Goal: Task Accomplishment & Management: Use online tool/utility

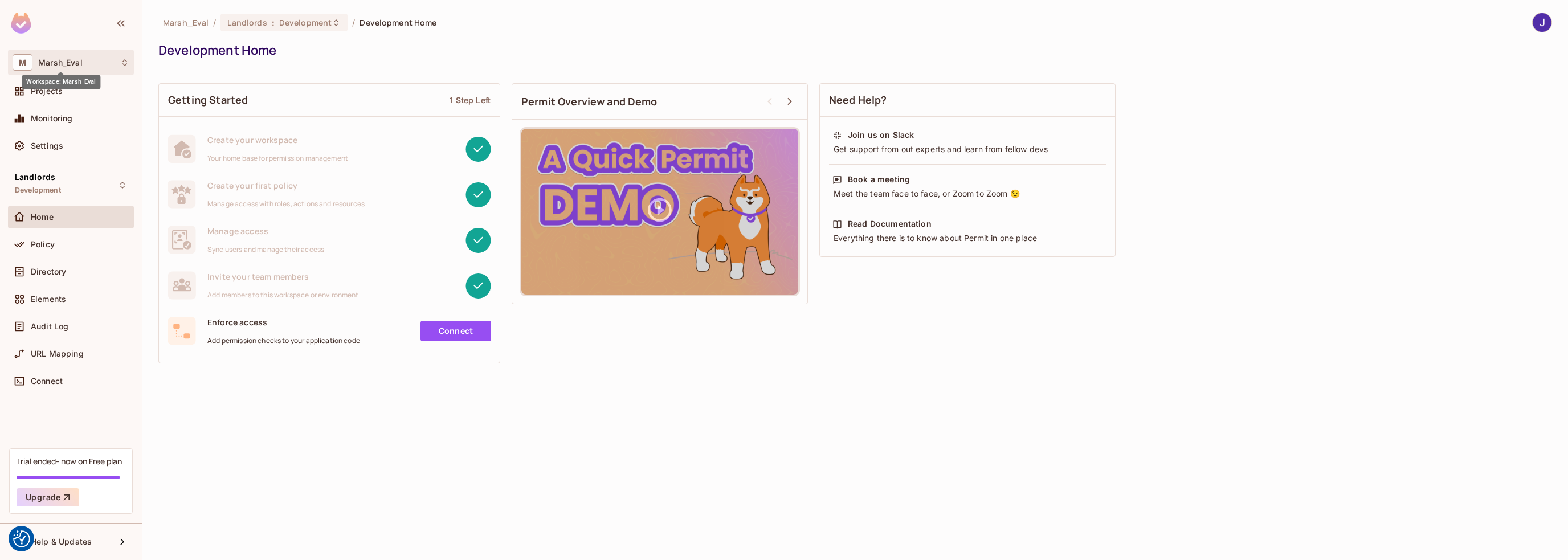
click at [66, 58] on span "Marsh_Eval" at bounding box center [61, 63] width 45 height 9
click at [49, 96] on span "Marsh_Eval" at bounding box center [64, 96] width 80 height 11
click at [123, 185] on icon at bounding box center [122, 185] width 9 height 9
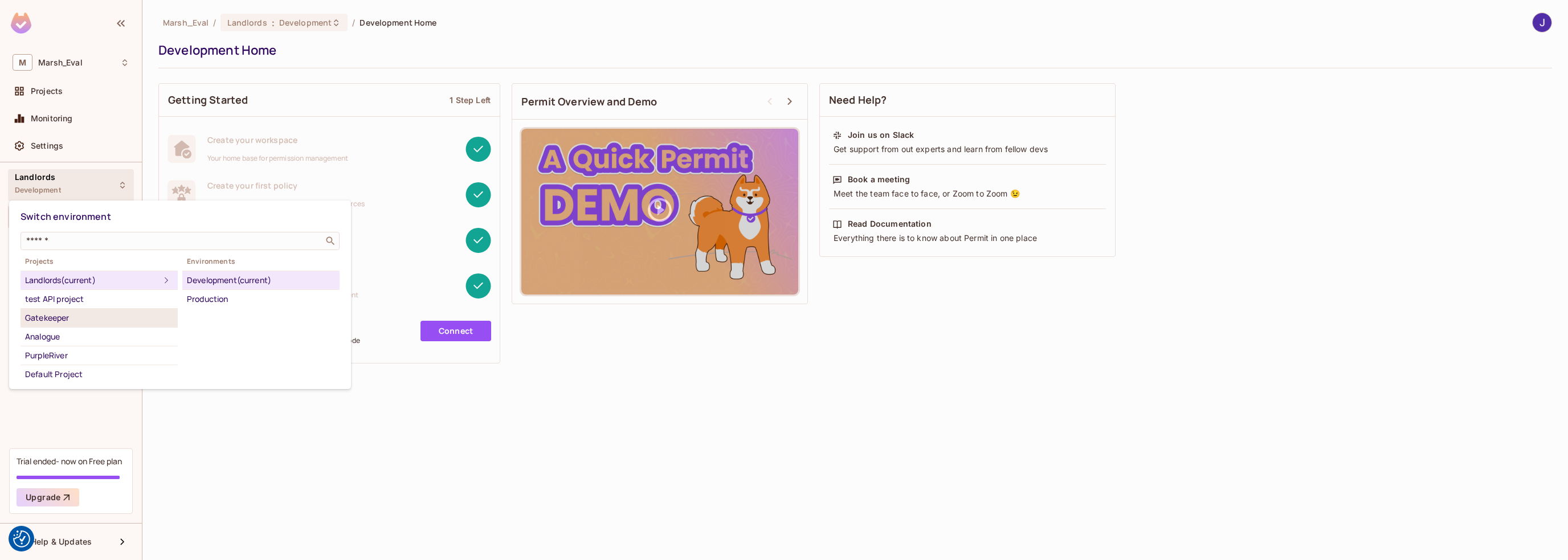
click at [51, 315] on div "Gatekeeper" at bounding box center [99, 318] width 148 height 14
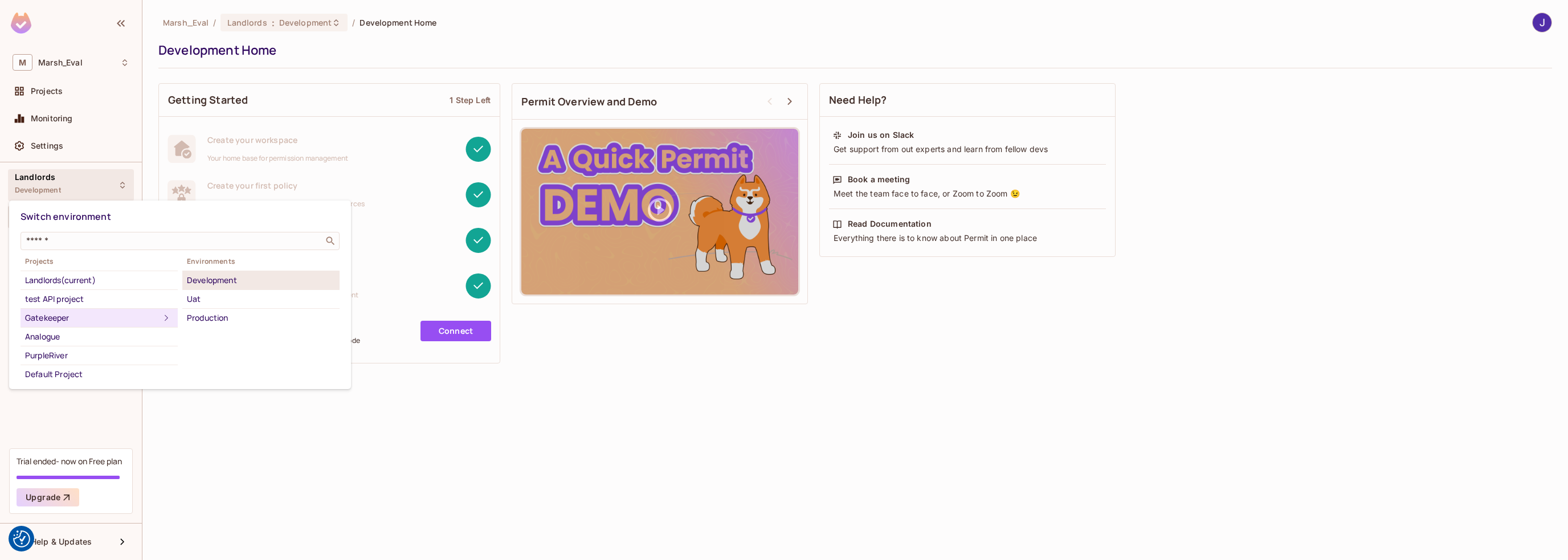
click at [241, 281] on div "Development" at bounding box center [261, 281] width 148 height 14
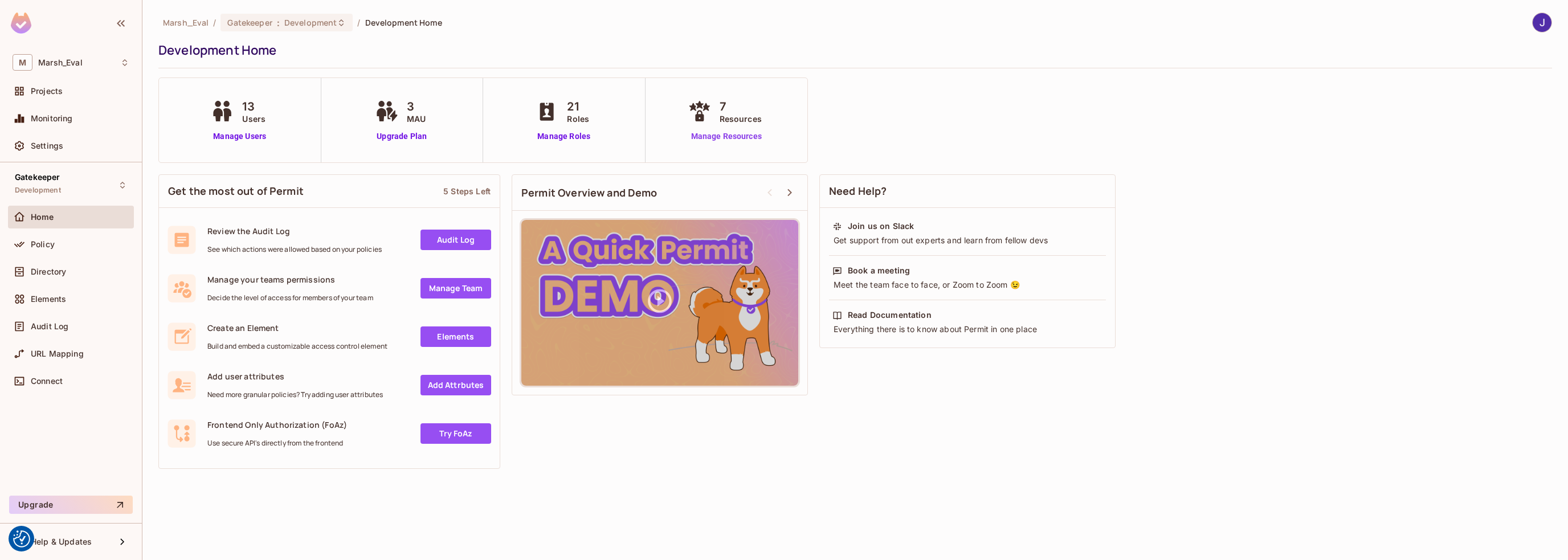
drag, startPoint x: 720, startPoint y: 139, endPoint x: 715, endPoint y: 142, distance: 5.8
click at [719, 140] on link "Manage Resources" at bounding box center [726, 136] width 82 height 12
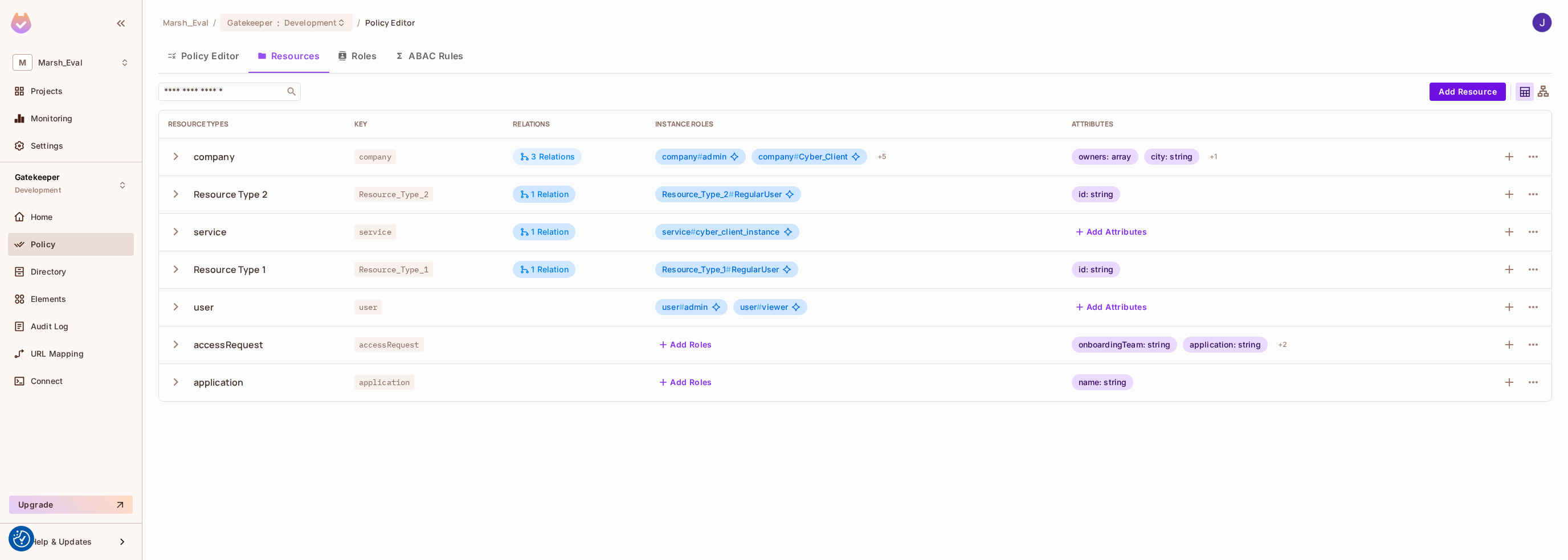
click at [539, 156] on div "3 Relations" at bounding box center [547, 156] width 55 height 11
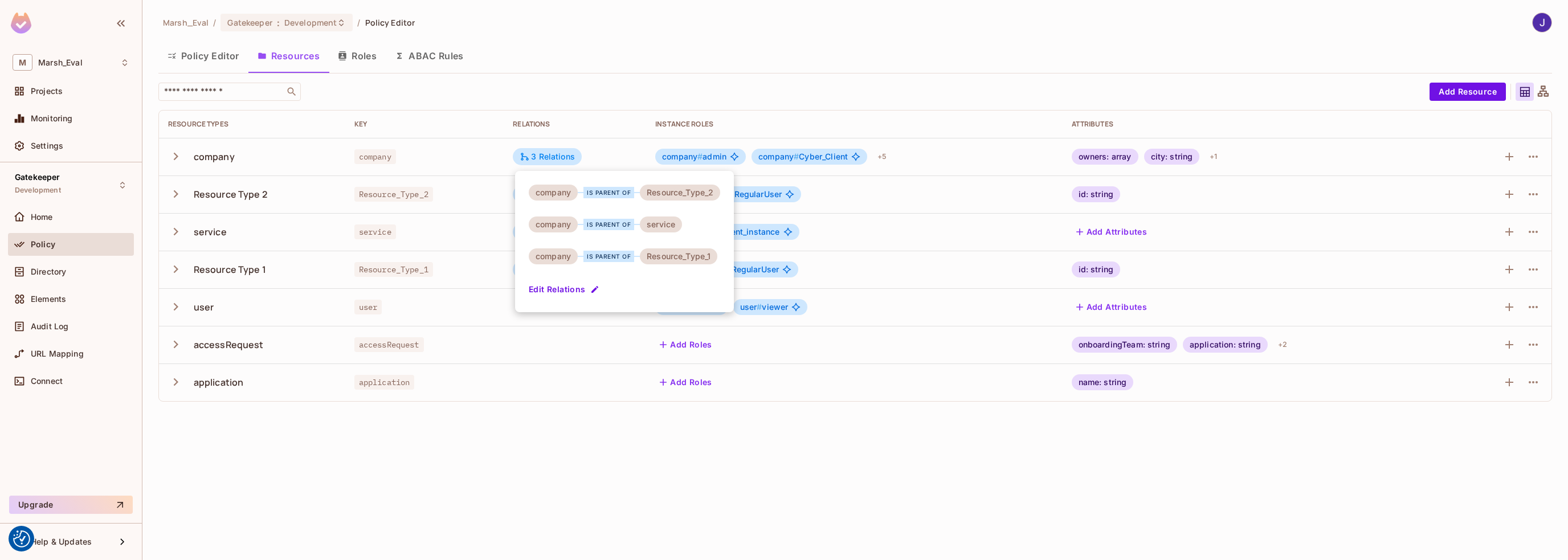
click at [497, 473] on div at bounding box center [784, 280] width 1568 height 560
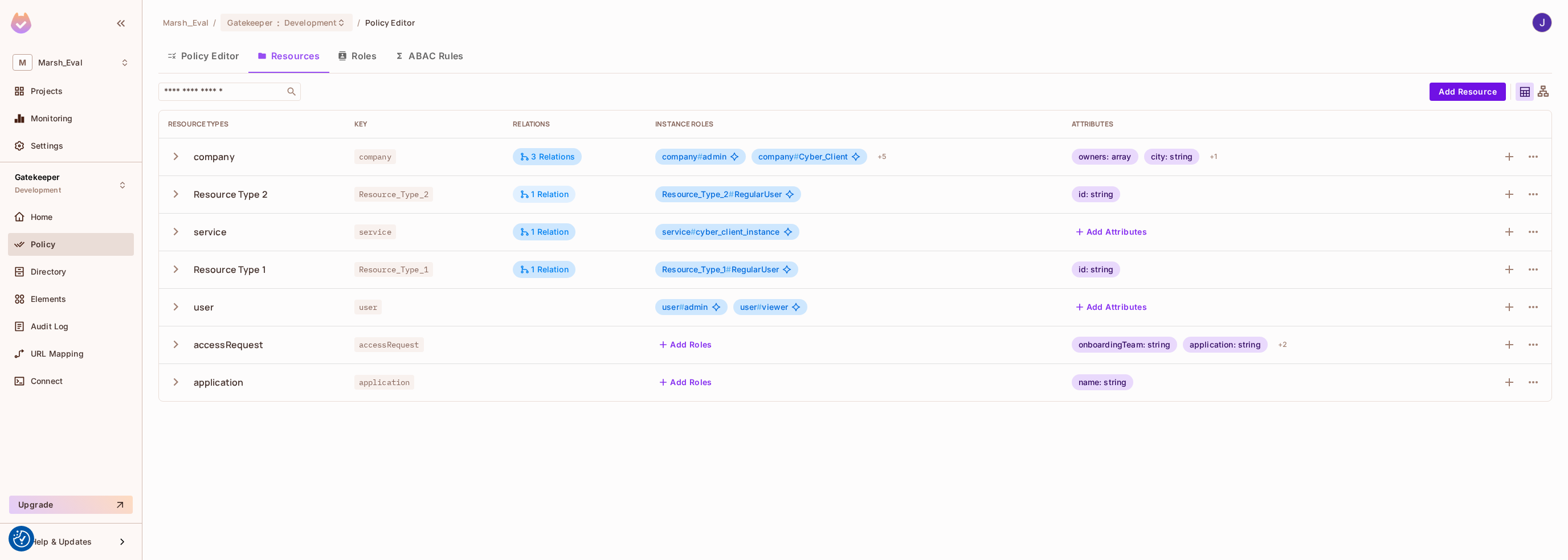
click at [548, 193] on div "1 Relation" at bounding box center [544, 194] width 49 height 11
click at [548, 193] on div at bounding box center [784, 280] width 1568 height 560
click at [561, 269] on div "1 Relation" at bounding box center [544, 269] width 49 height 11
click at [561, 269] on div at bounding box center [784, 280] width 1568 height 560
click at [337, 20] on icon at bounding box center [341, 22] width 9 height 9
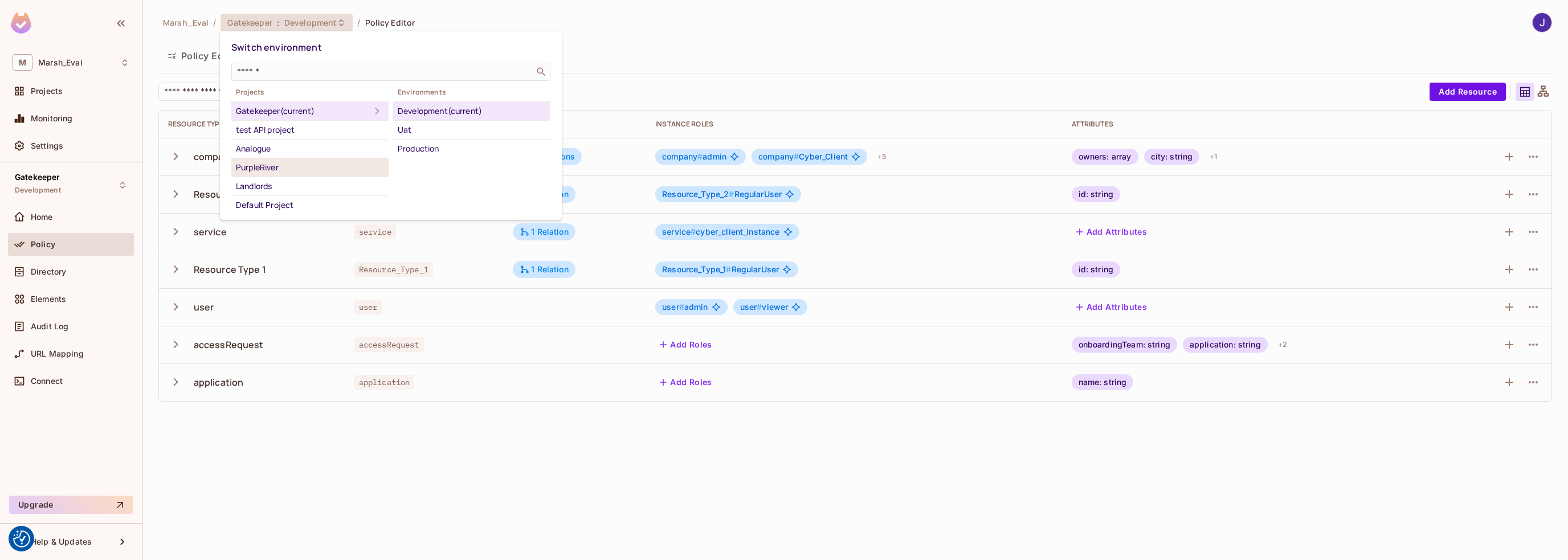
click at [258, 166] on div "PurpleRiver" at bounding box center [310, 168] width 148 height 14
click at [447, 113] on div "Development" at bounding box center [472, 111] width 148 height 14
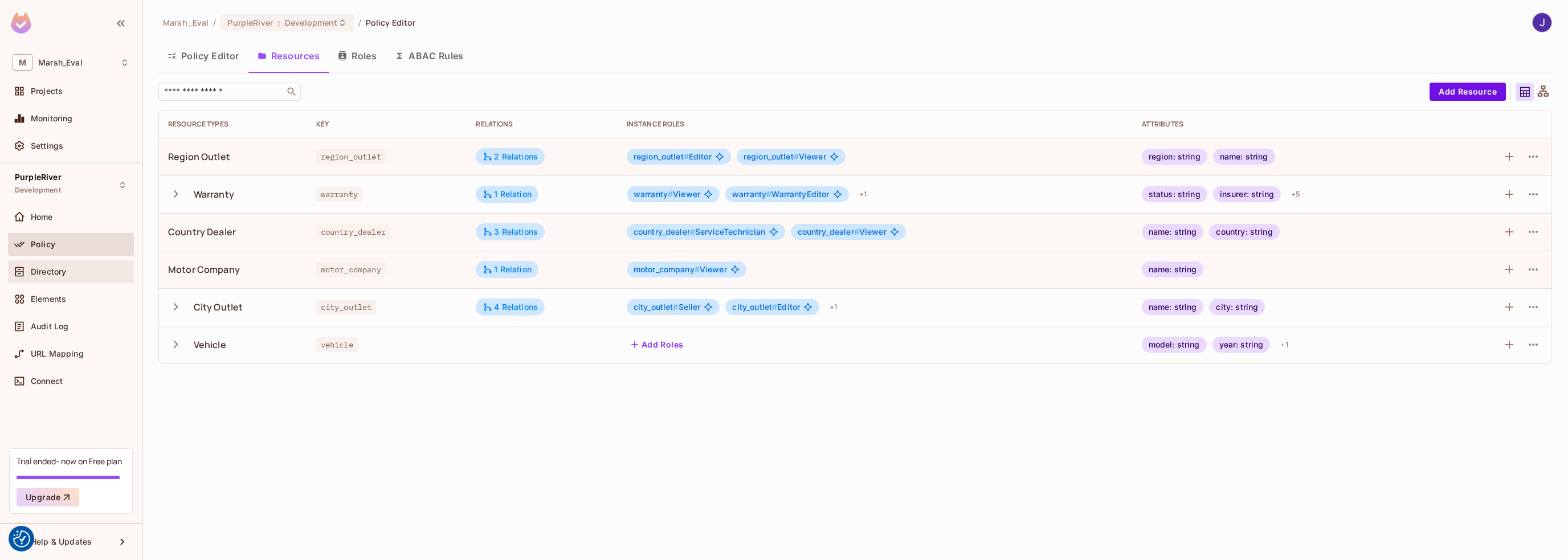
click at [47, 273] on span "Directory" at bounding box center [48, 272] width 35 height 9
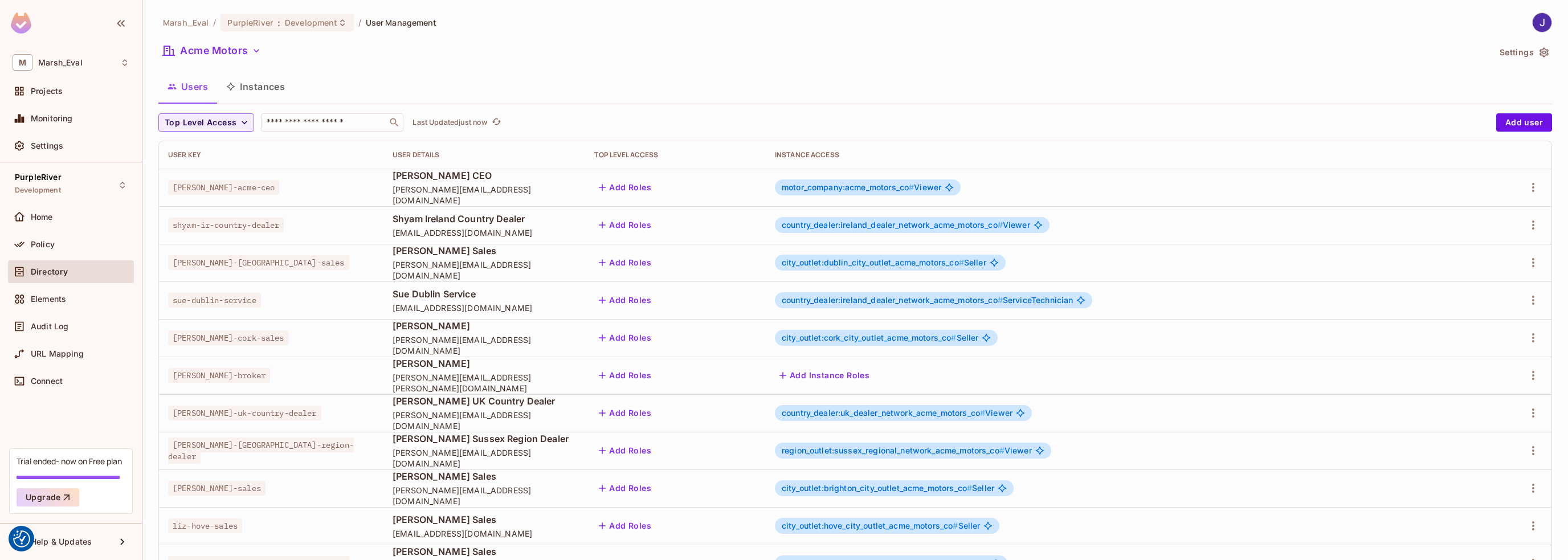
click at [254, 91] on button "Instances" at bounding box center [256, 87] width 77 height 29
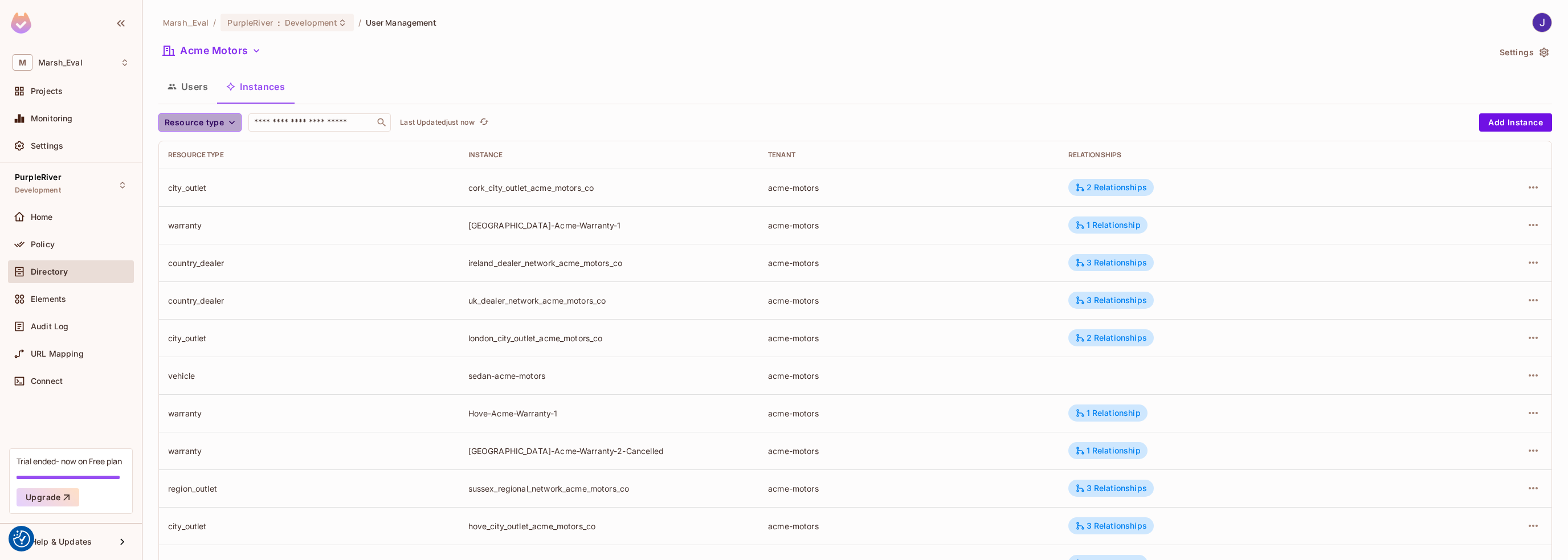
click at [230, 120] on icon "button" at bounding box center [232, 122] width 11 height 11
click at [186, 191] on li "Country Dealer" at bounding box center [198, 197] width 80 height 24
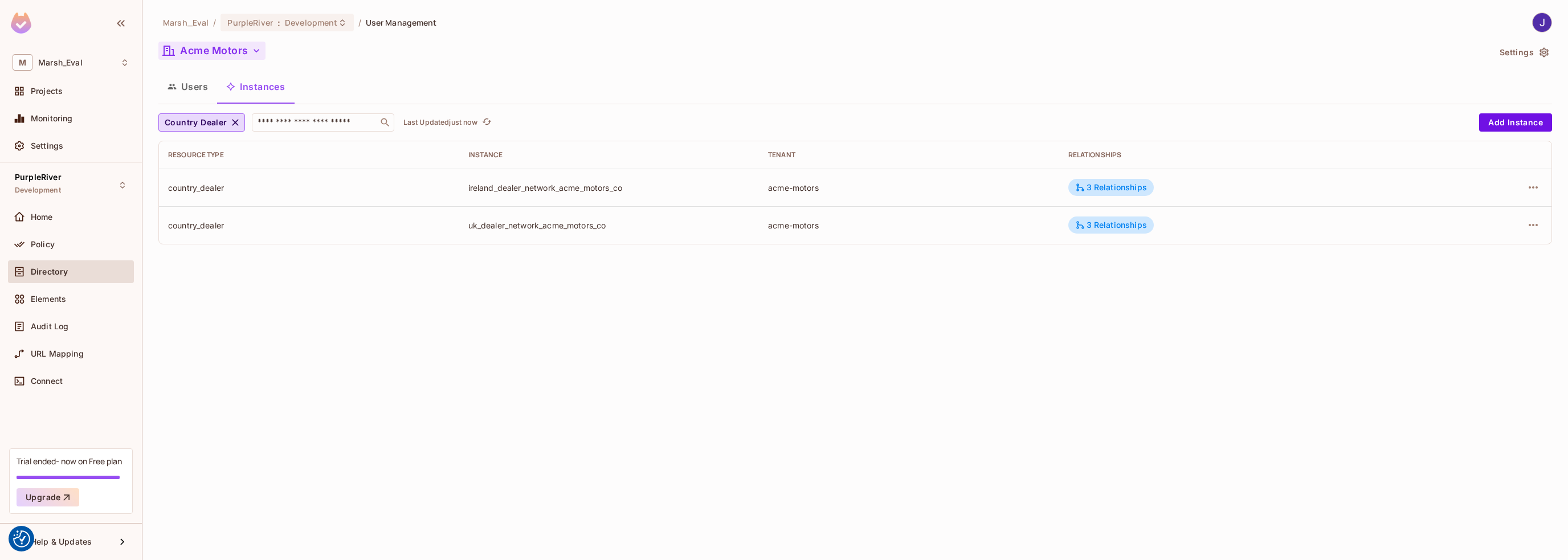
click at [255, 48] on icon "button" at bounding box center [256, 51] width 11 height 11
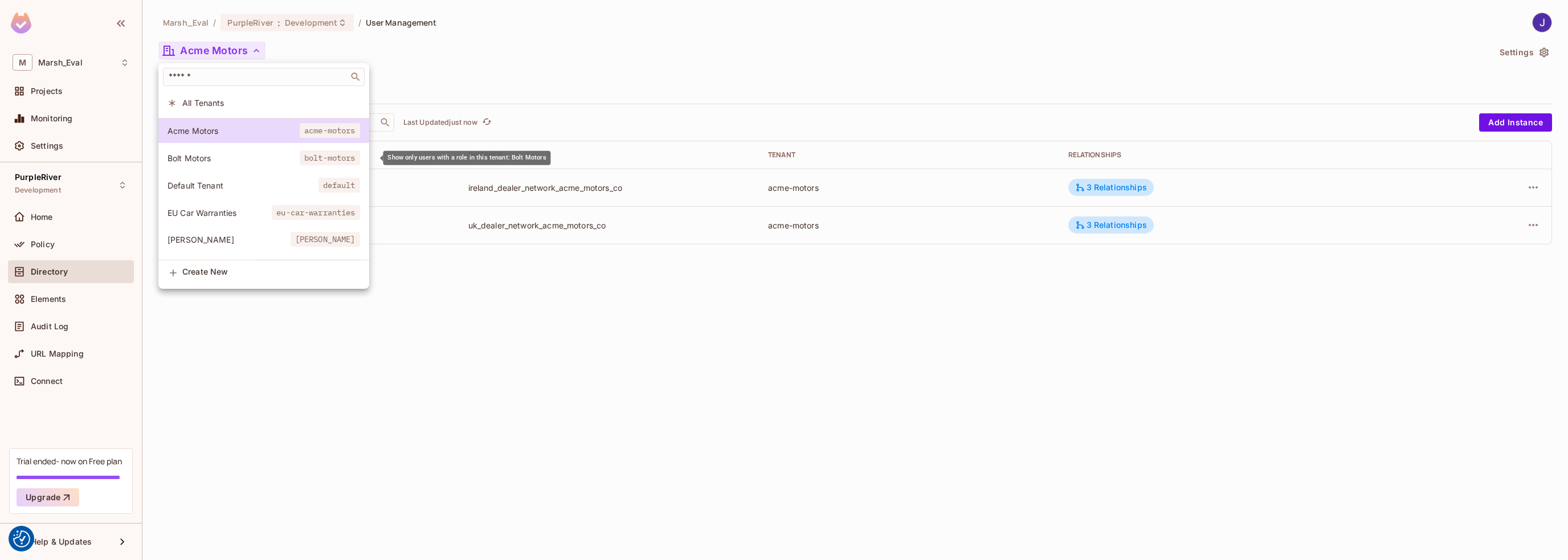
click at [208, 156] on span "Bolt Motors" at bounding box center [233, 158] width 132 height 11
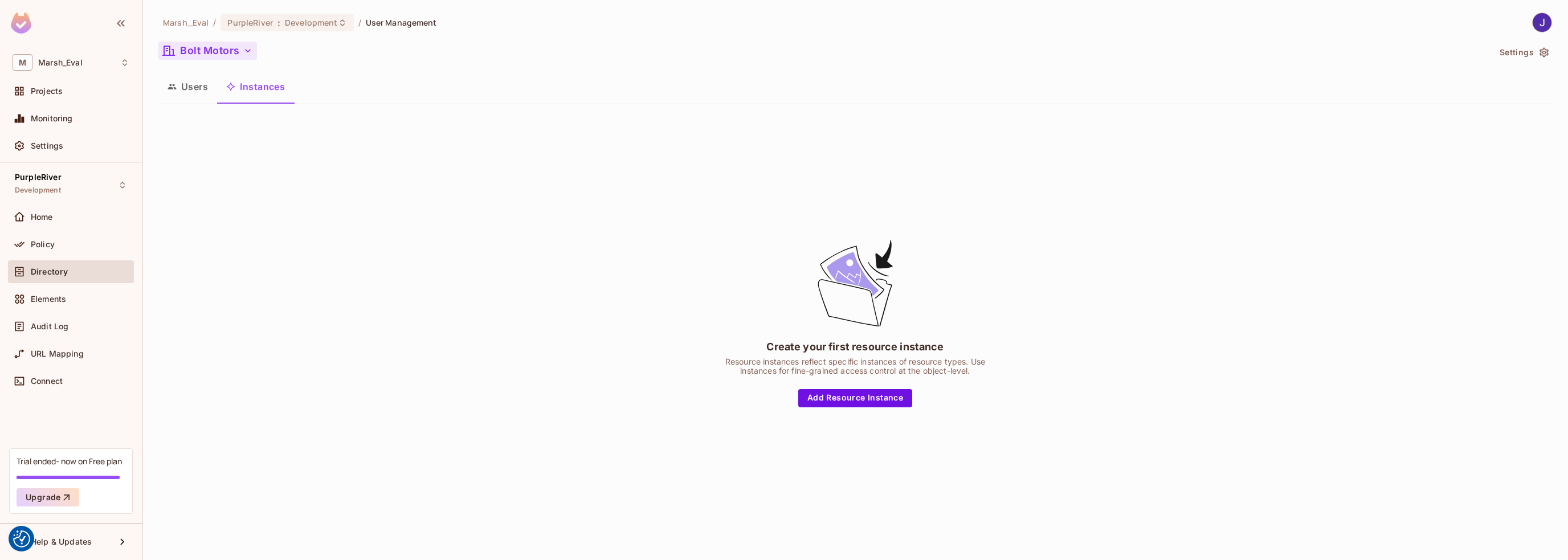
click at [210, 45] on button "Bolt Motors" at bounding box center [207, 50] width 99 height 18
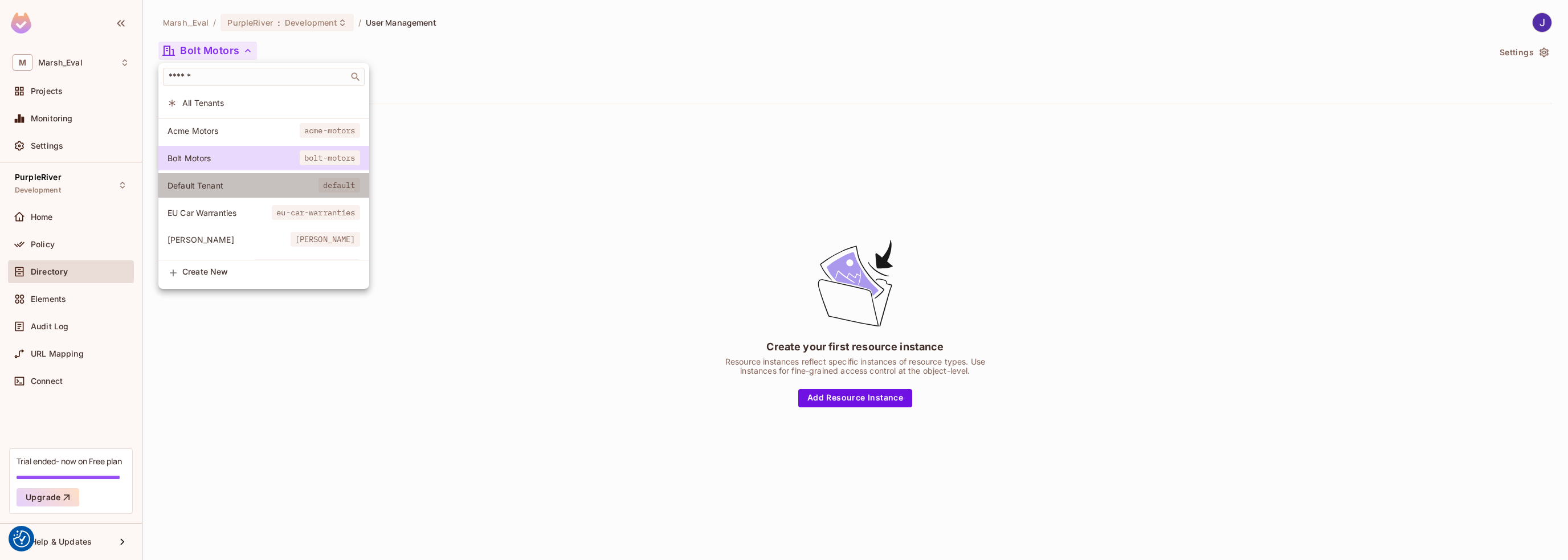
click at [194, 182] on span "Default Tenant" at bounding box center [243, 185] width 151 height 11
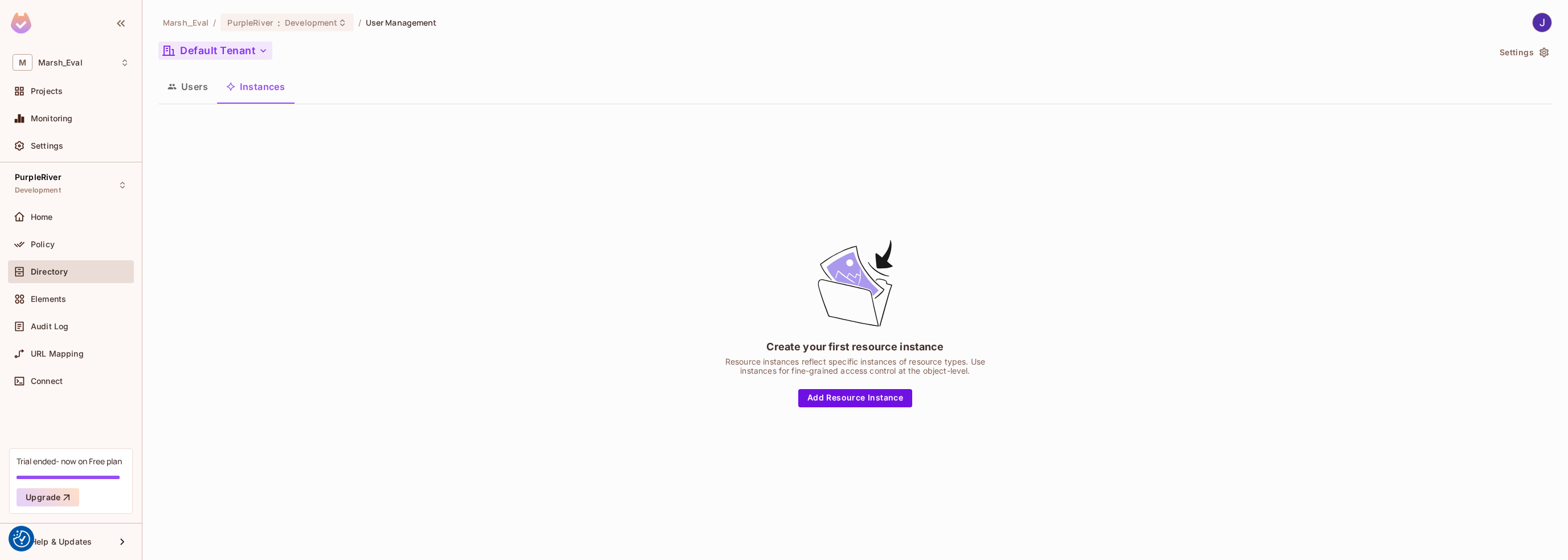
click at [230, 50] on button "Default Tenant" at bounding box center [215, 50] width 114 height 18
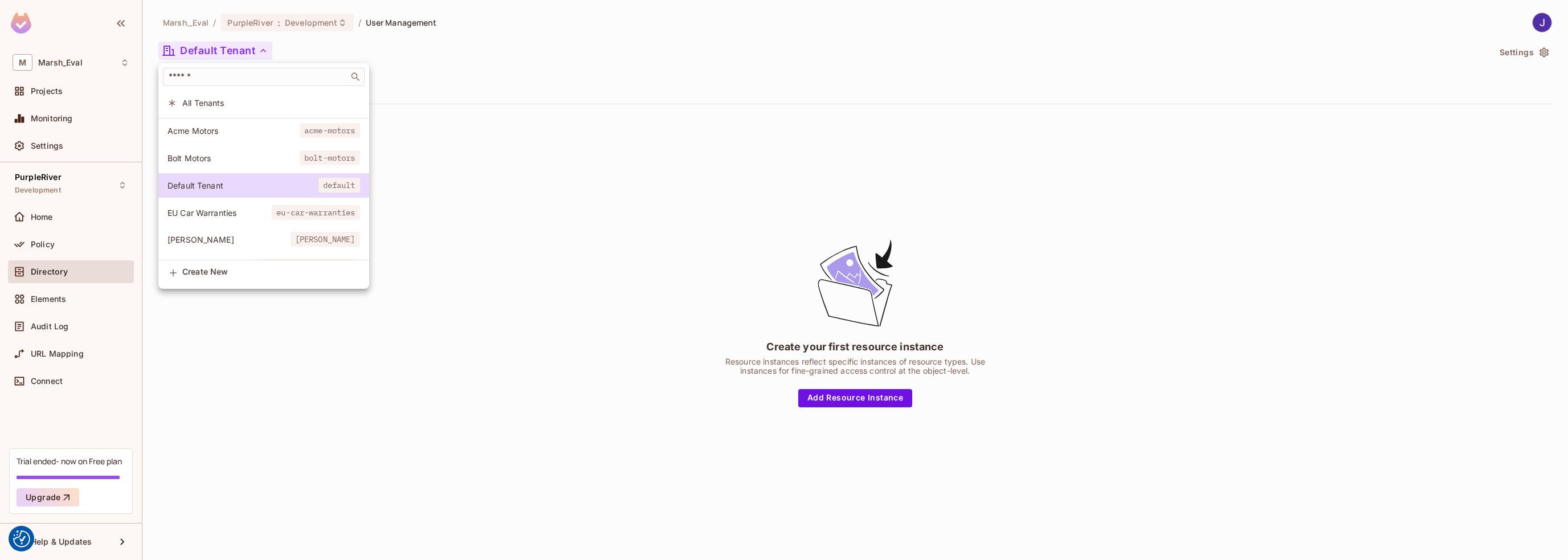
click at [226, 216] on span "EU Car Warranties" at bounding box center [220, 212] width 104 height 11
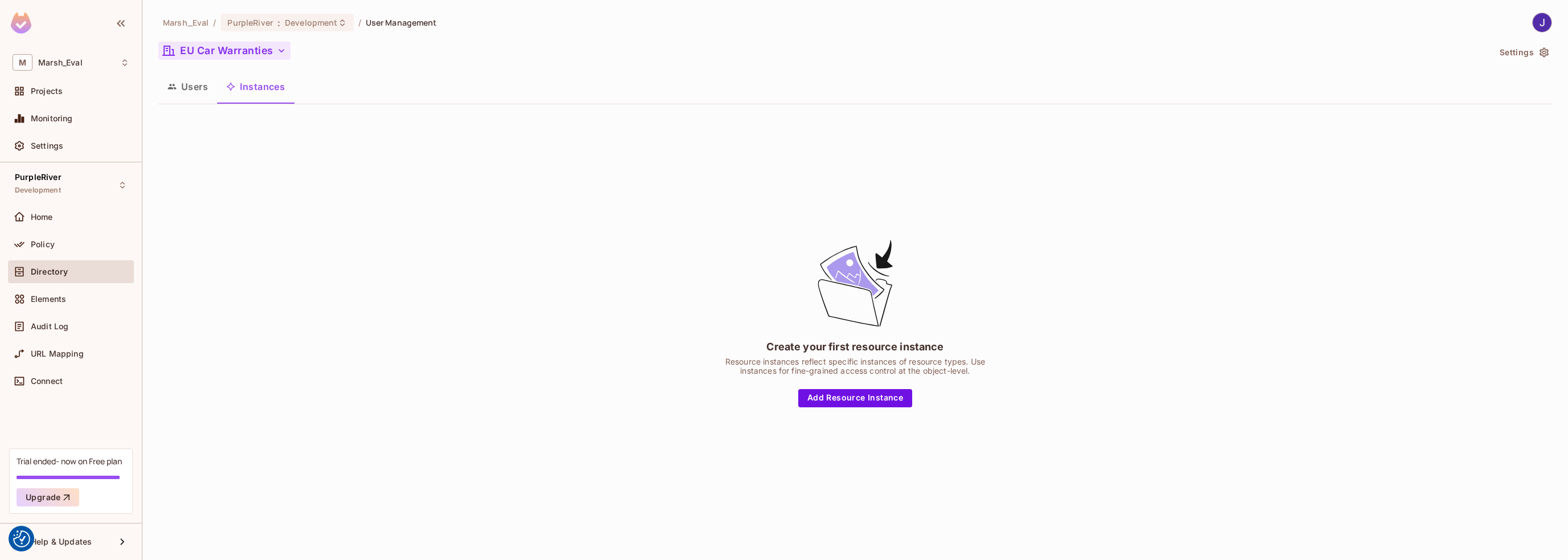
click at [240, 45] on button "EU Car Warranties" at bounding box center [224, 50] width 132 height 18
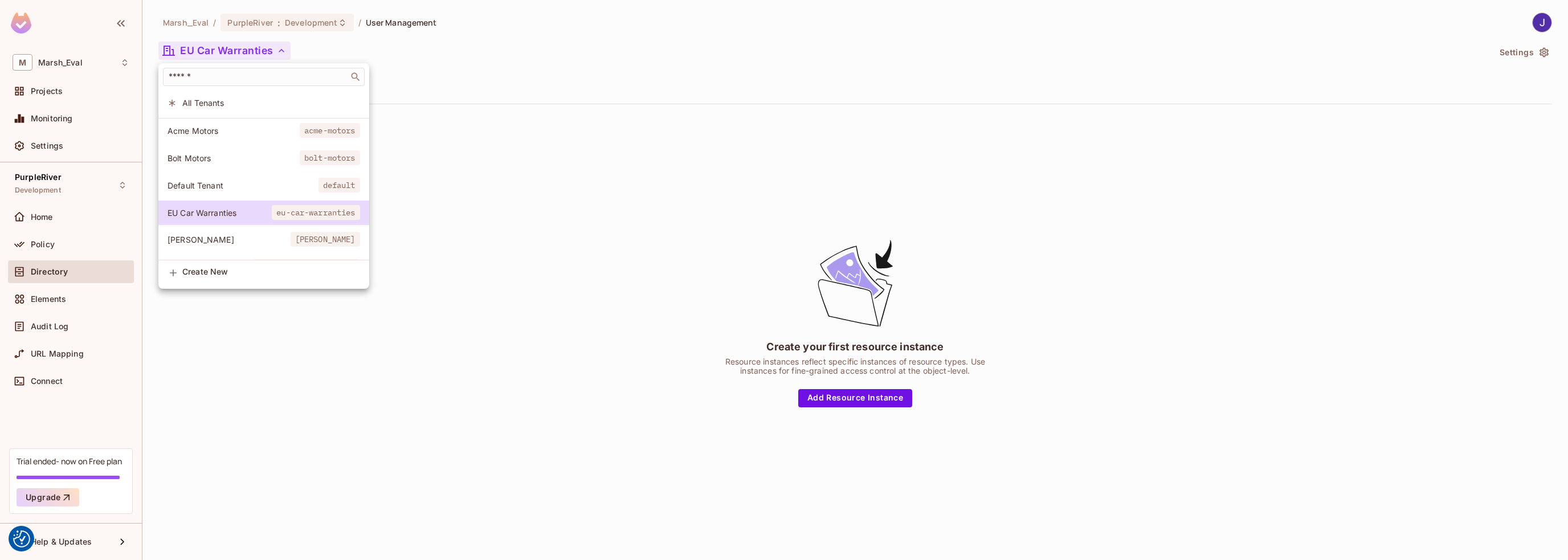
click at [198, 138] on li "Acme Motors acme-motors" at bounding box center [264, 130] width 211 height 24
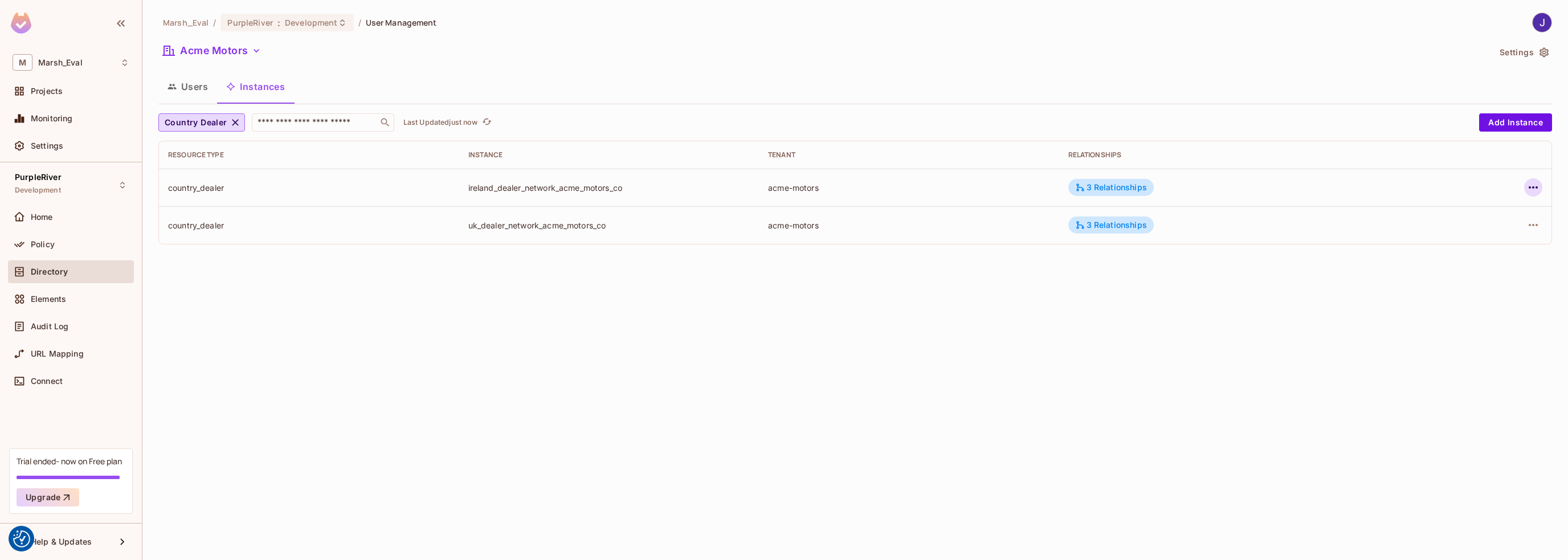
click at [1527, 185] on icon "button" at bounding box center [1533, 187] width 14 height 14
click at [1439, 216] on div "Edit Resource Instance" at bounding box center [1466, 214] width 89 height 11
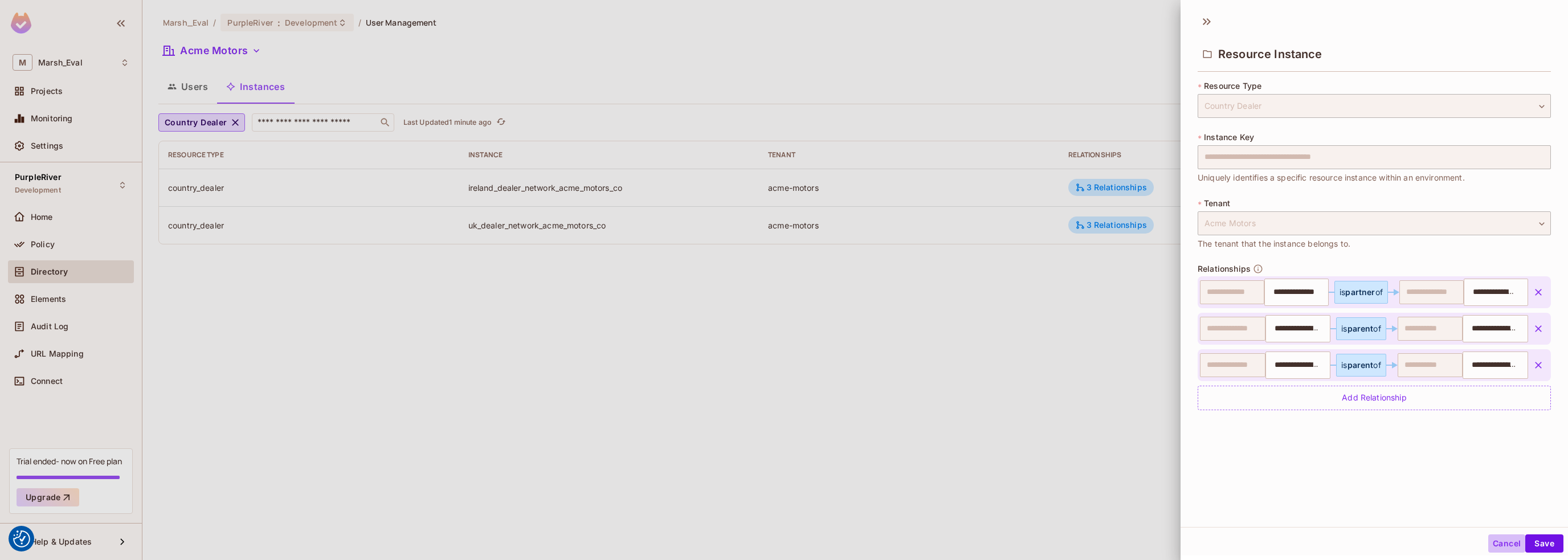
click at [1490, 542] on button "Cancel" at bounding box center [1507, 543] width 37 height 18
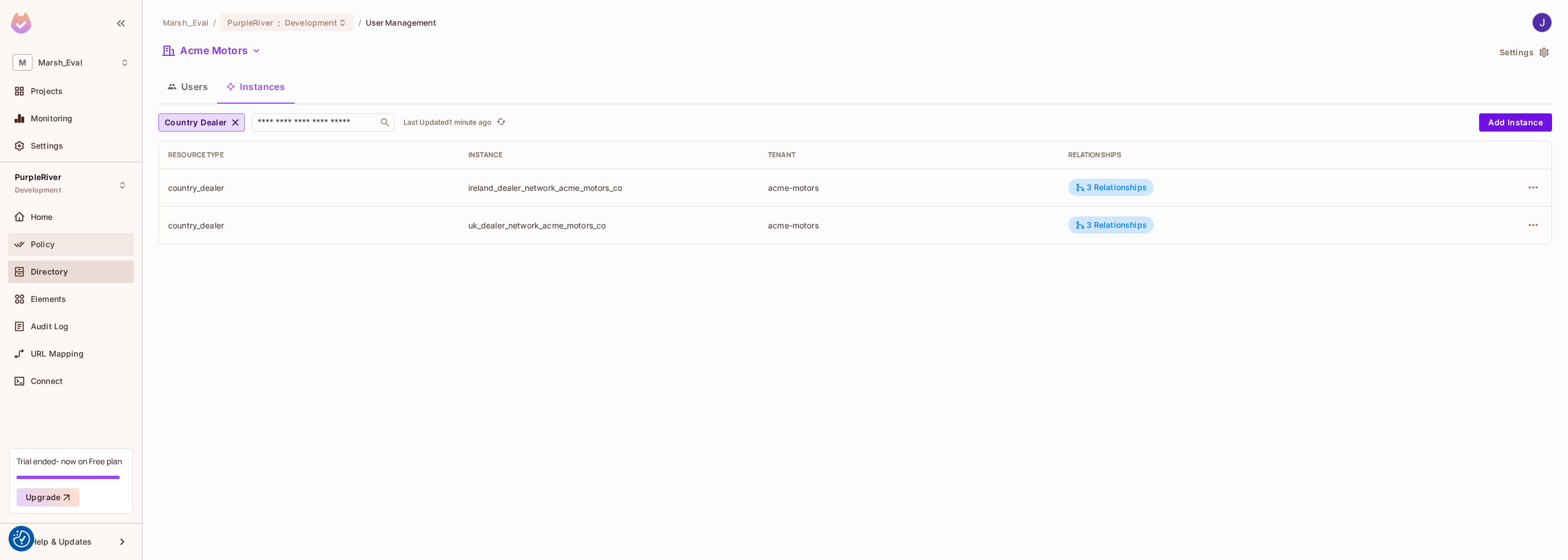
click at [35, 246] on span "Policy" at bounding box center [43, 244] width 24 height 9
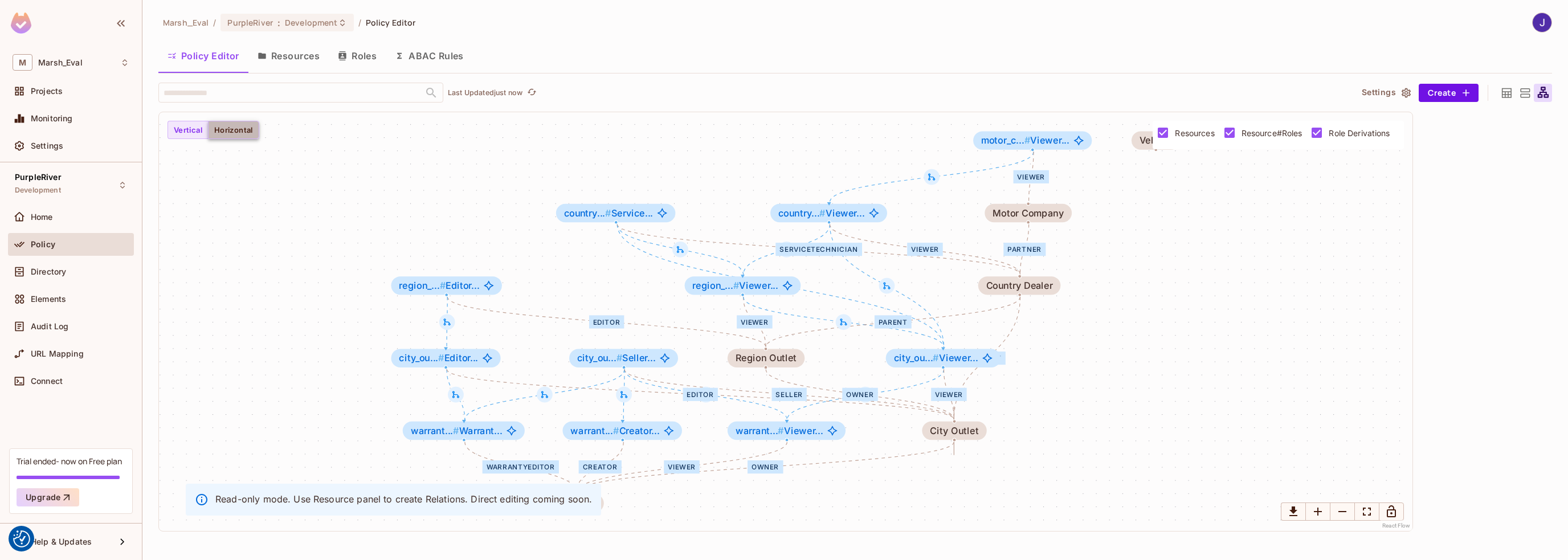
click at [241, 129] on button "Horizontal" at bounding box center [233, 130] width 52 height 18
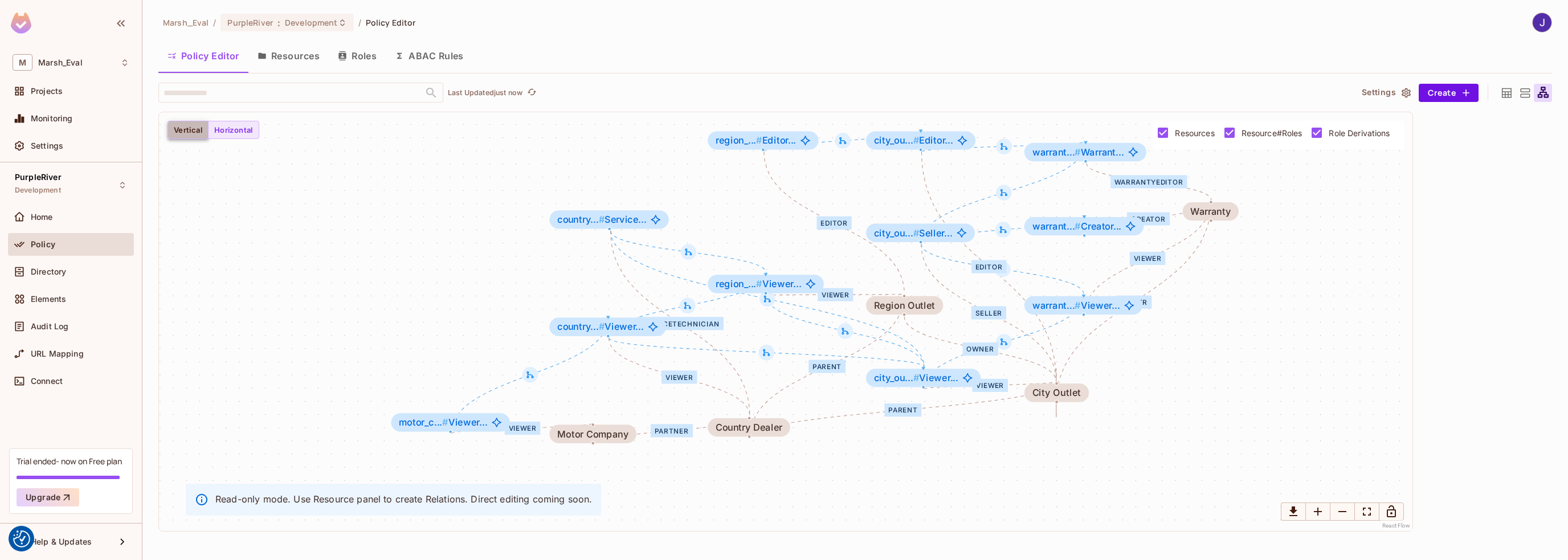
click at [194, 129] on button "Vertical" at bounding box center [188, 130] width 41 height 18
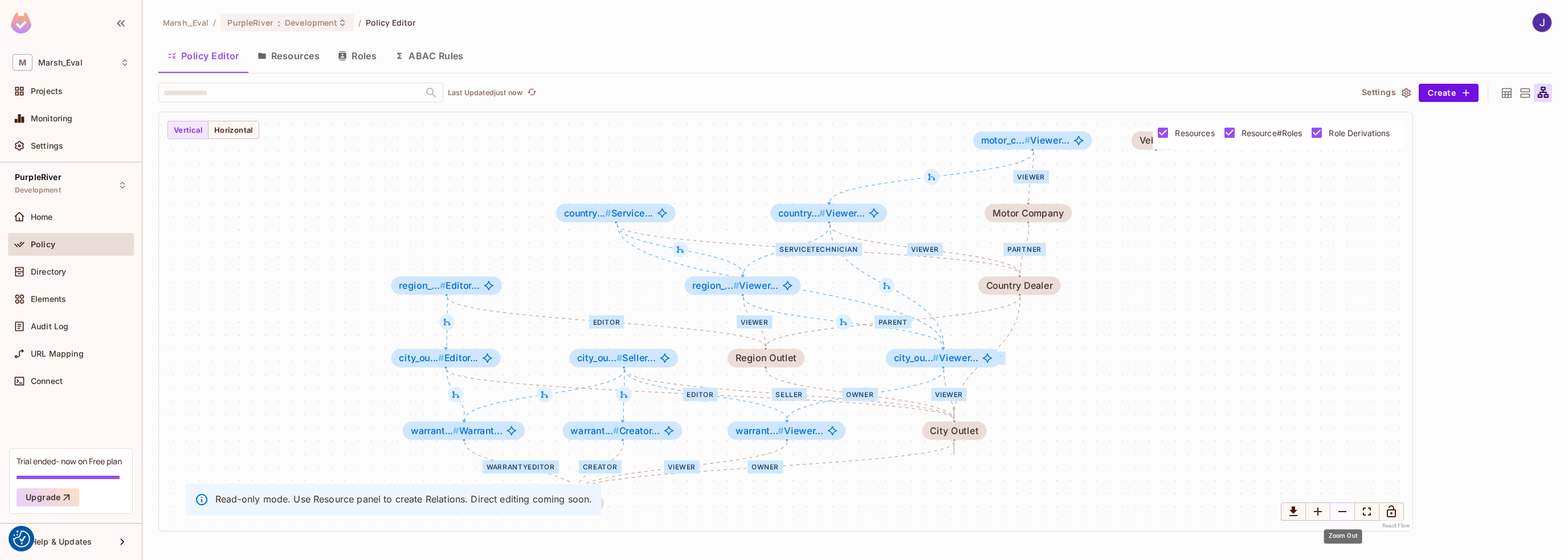
click at [1344, 514] on icon "Zoom Out" at bounding box center [1343, 512] width 14 height 14
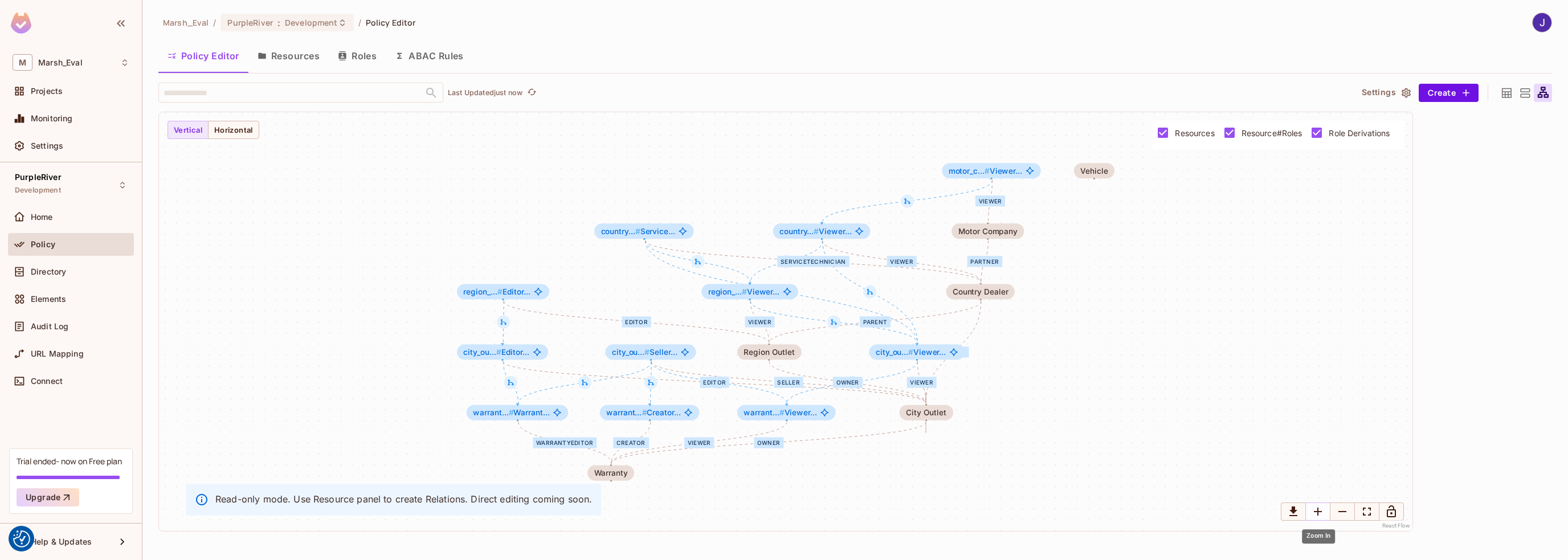
click at [1320, 514] on icon "Zoom In" at bounding box center [1318, 512] width 14 height 14
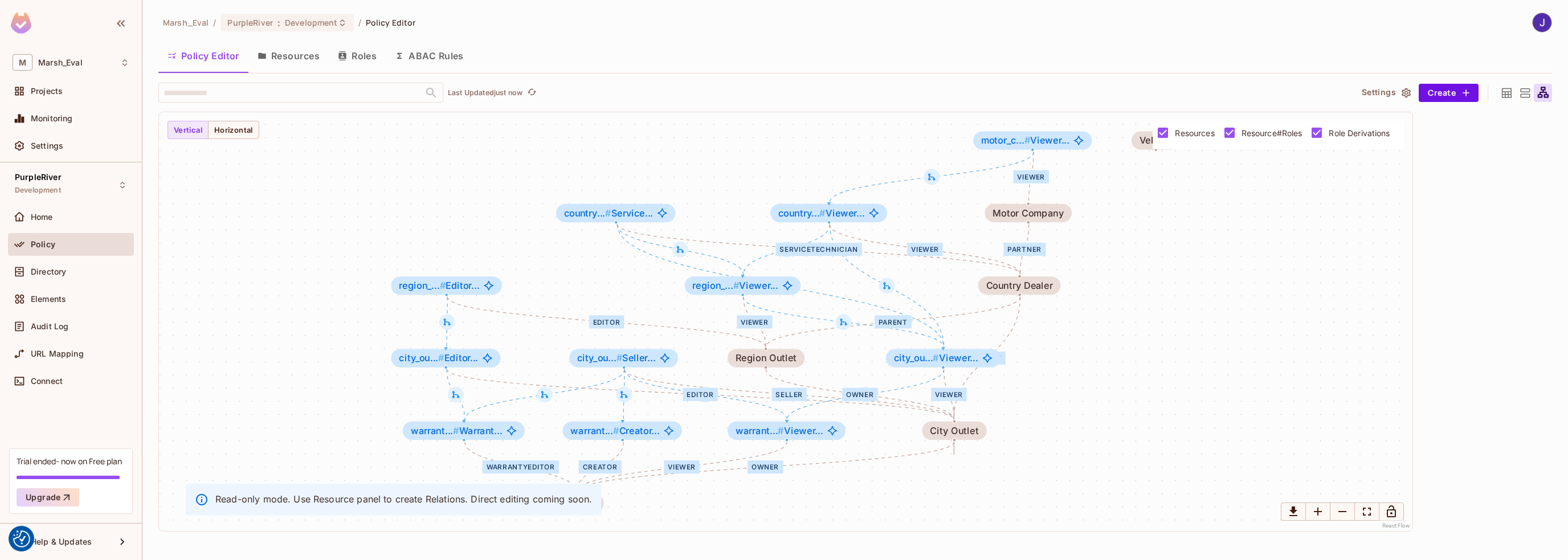
click at [1526, 93] on icon at bounding box center [1525, 93] width 14 height 14
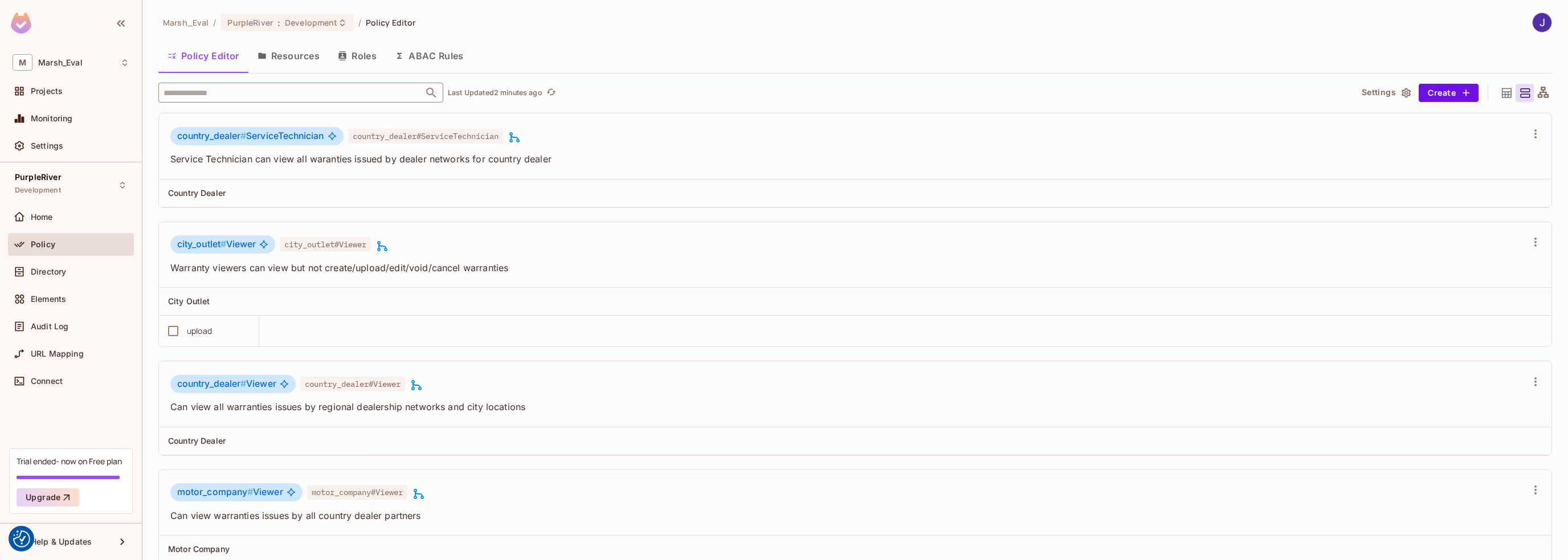
scroll to position [399, 0]
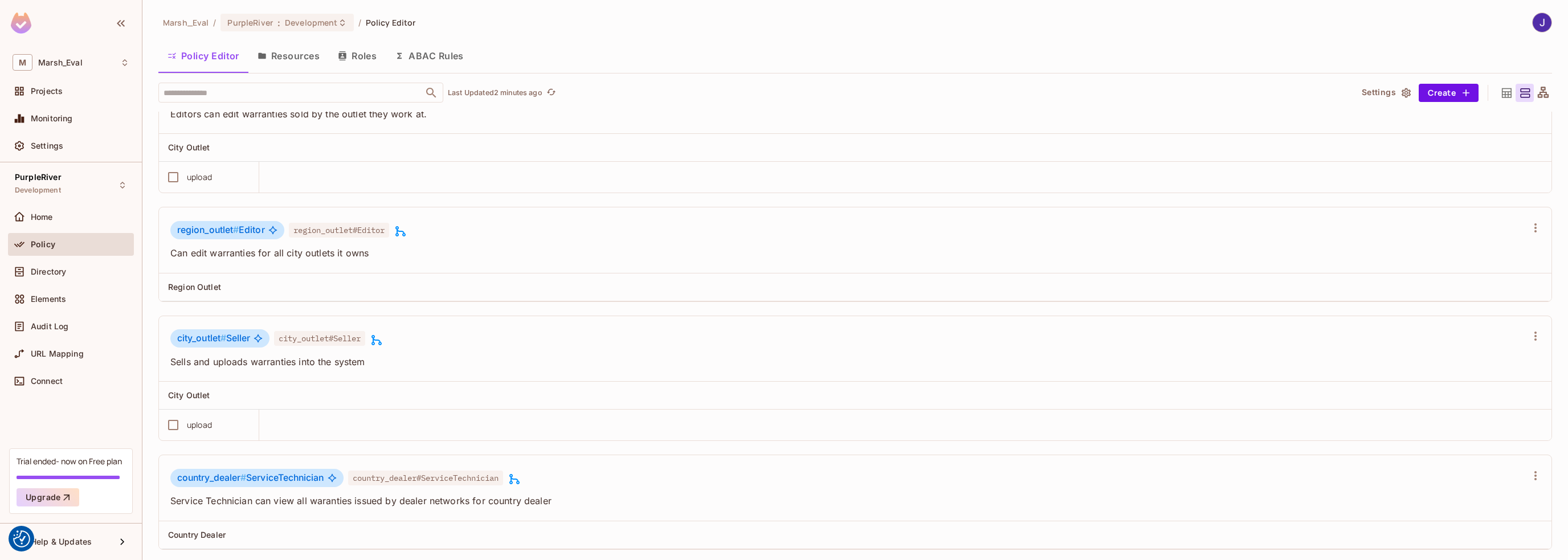
click at [364, 54] on button "Roles" at bounding box center [358, 56] width 57 height 29
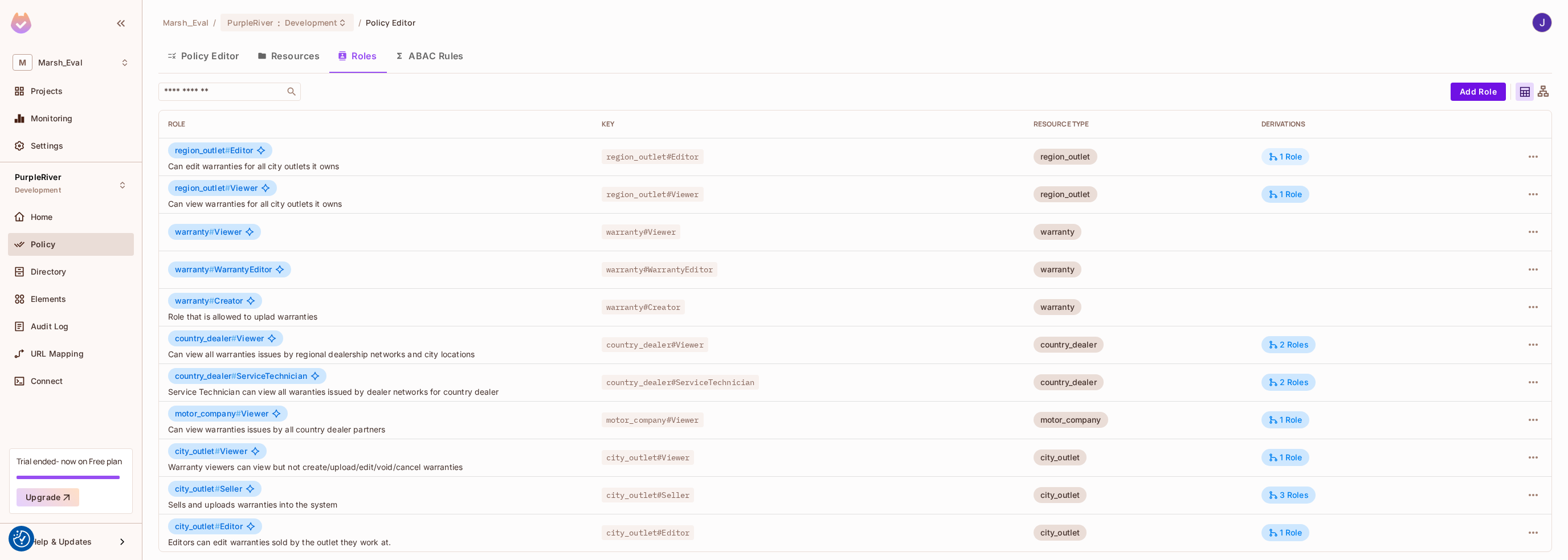
click at [1288, 158] on div "1 Role" at bounding box center [1285, 156] width 34 height 11
click at [1101, 34] on div at bounding box center [784, 280] width 1568 height 560
click at [430, 59] on button "ABAC Rules" at bounding box center [429, 56] width 87 height 29
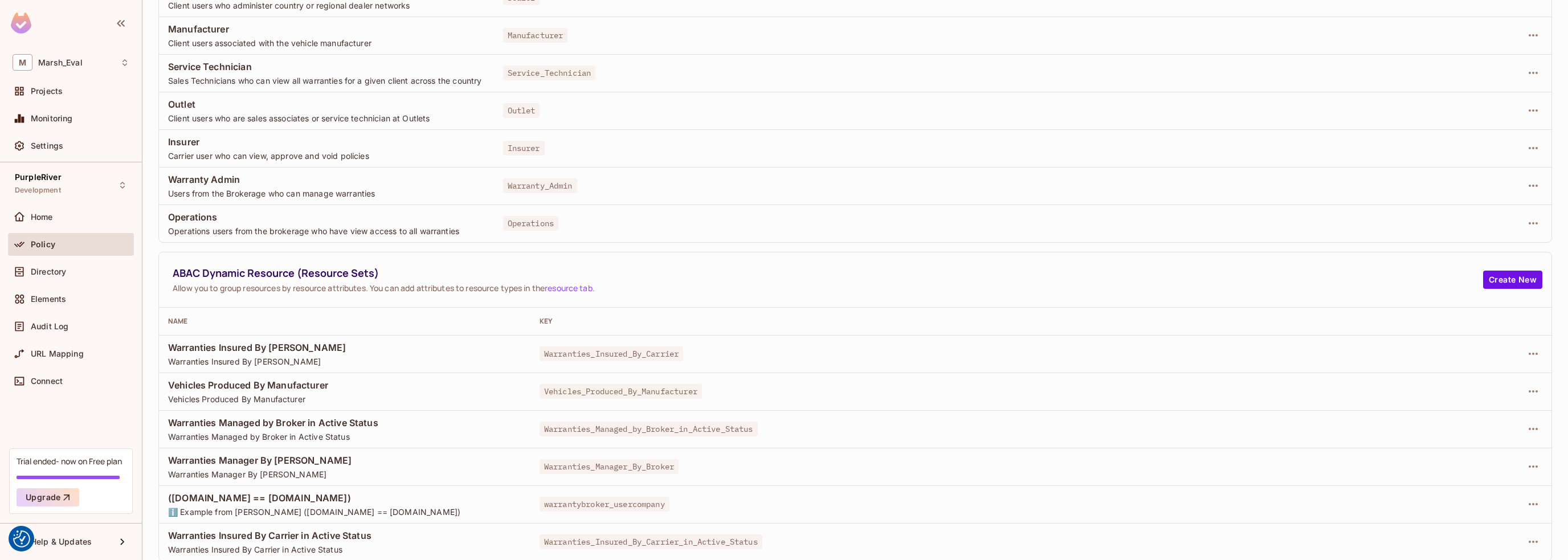
scroll to position [206, 0]
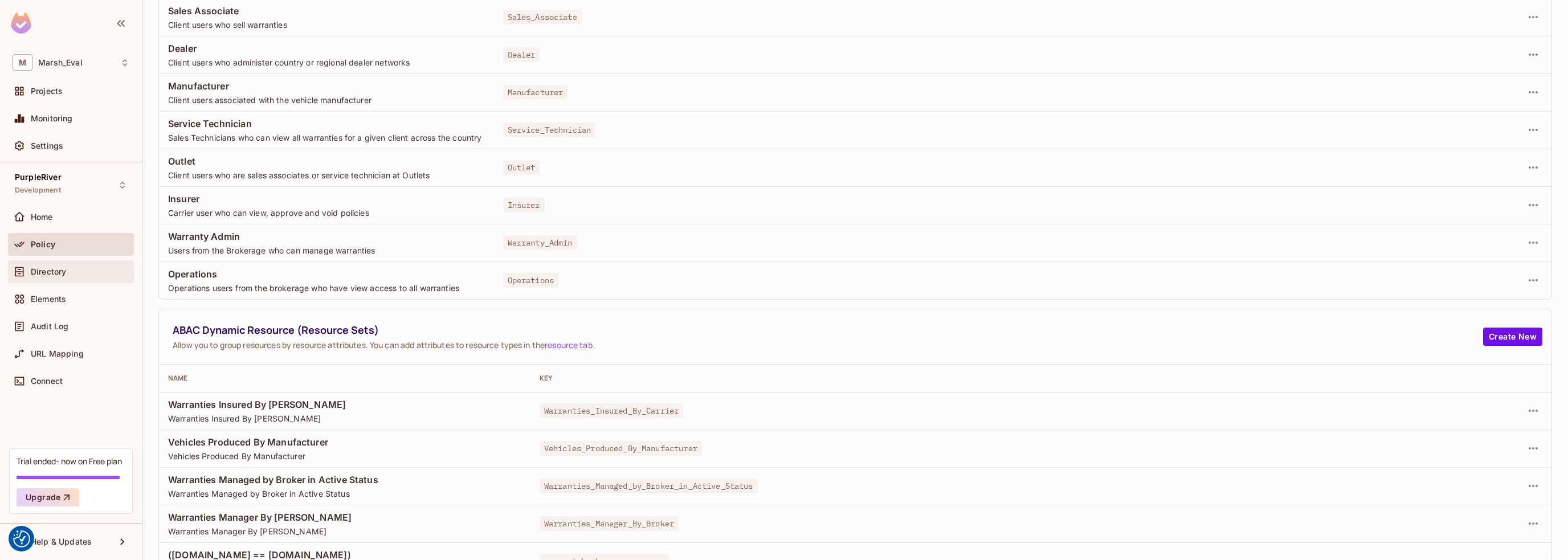
click at [54, 280] on div "Directory" at bounding box center [71, 272] width 126 height 23
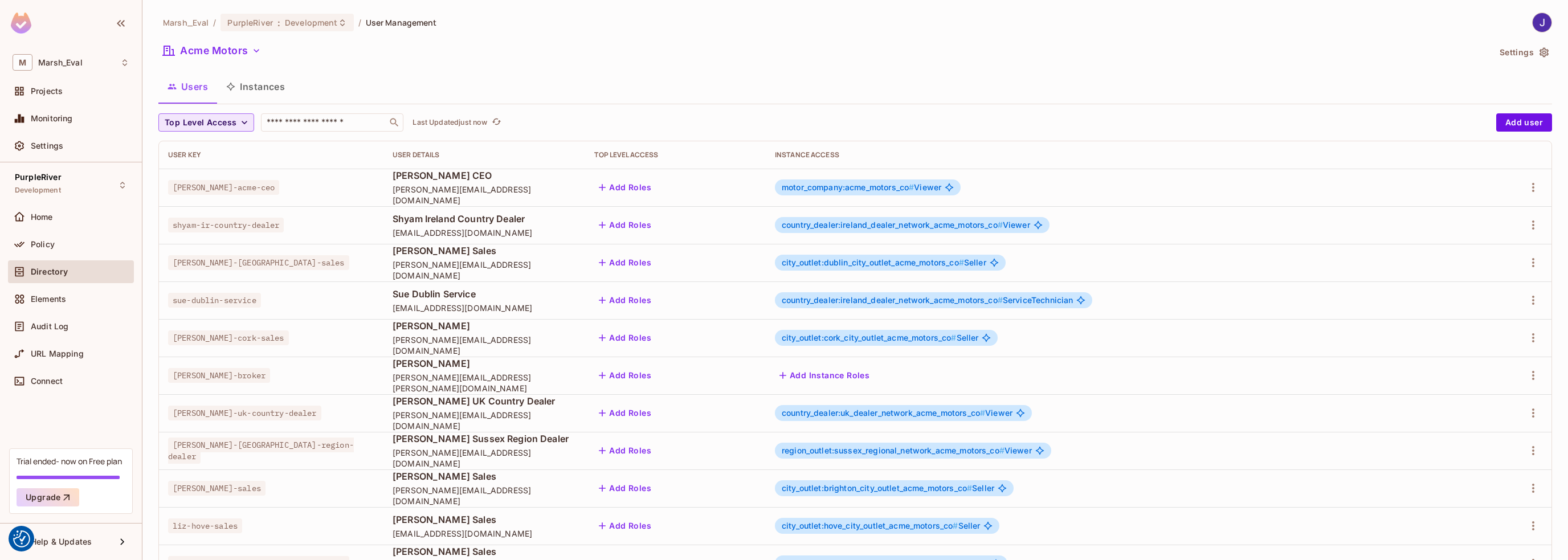
click at [246, 124] on icon "button" at bounding box center [245, 122] width 11 height 11
click at [401, 91] on div at bounding box center [784, 280] width 1568 height 560
click at [270, 86] on button "Instances" at bounding box center [256, 87] width 77 height 29
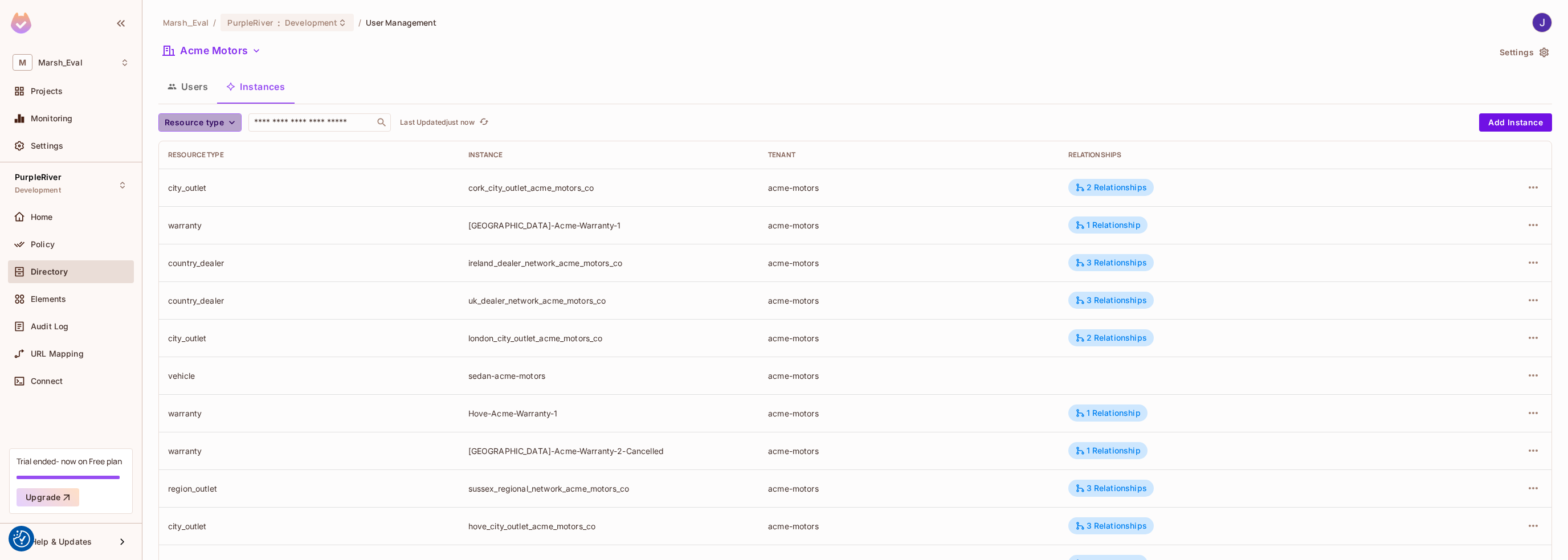
click at [226, 119] on icon "button" at bounding box center [232, 122] width 11 height 11
click at [196, 275] on span "Vehicle" at bounding box center [198, 271] width 61 height 11
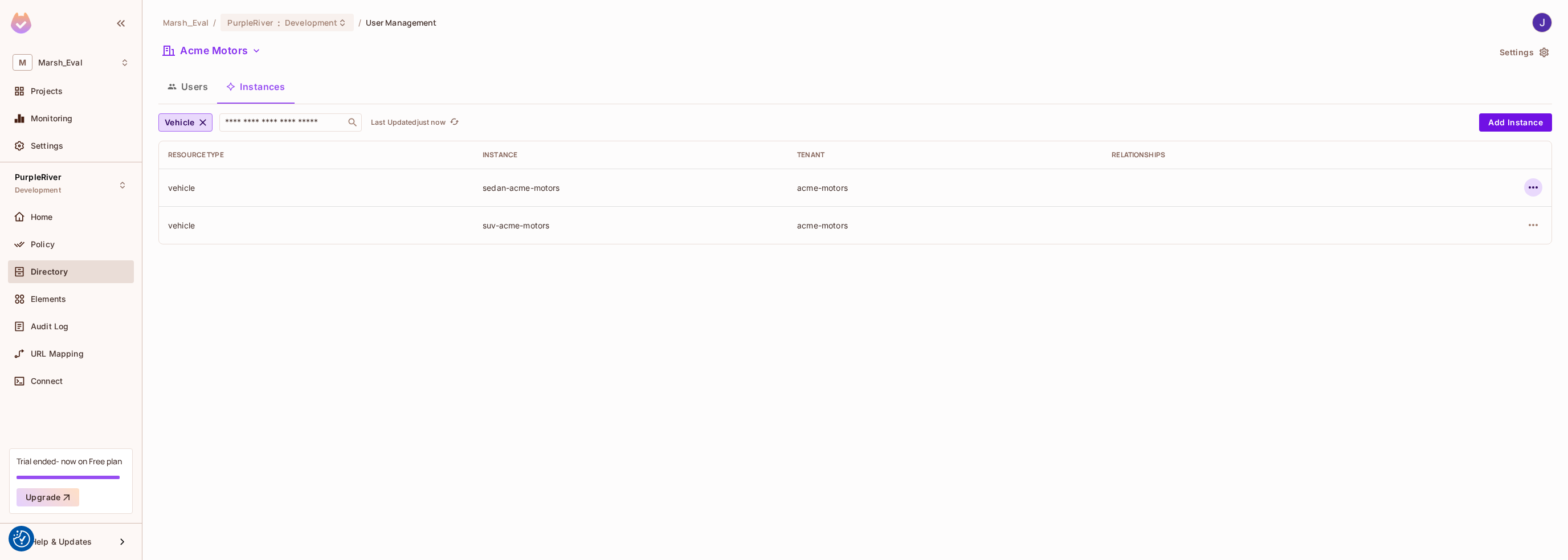
click at [1530, 191] on icon "button" at bounding box center [1533, 187] width 14 height 14
click at [1478, 216] on div "Edit Resource Instance" at bounding box center [1466, 214] width 89 height 11
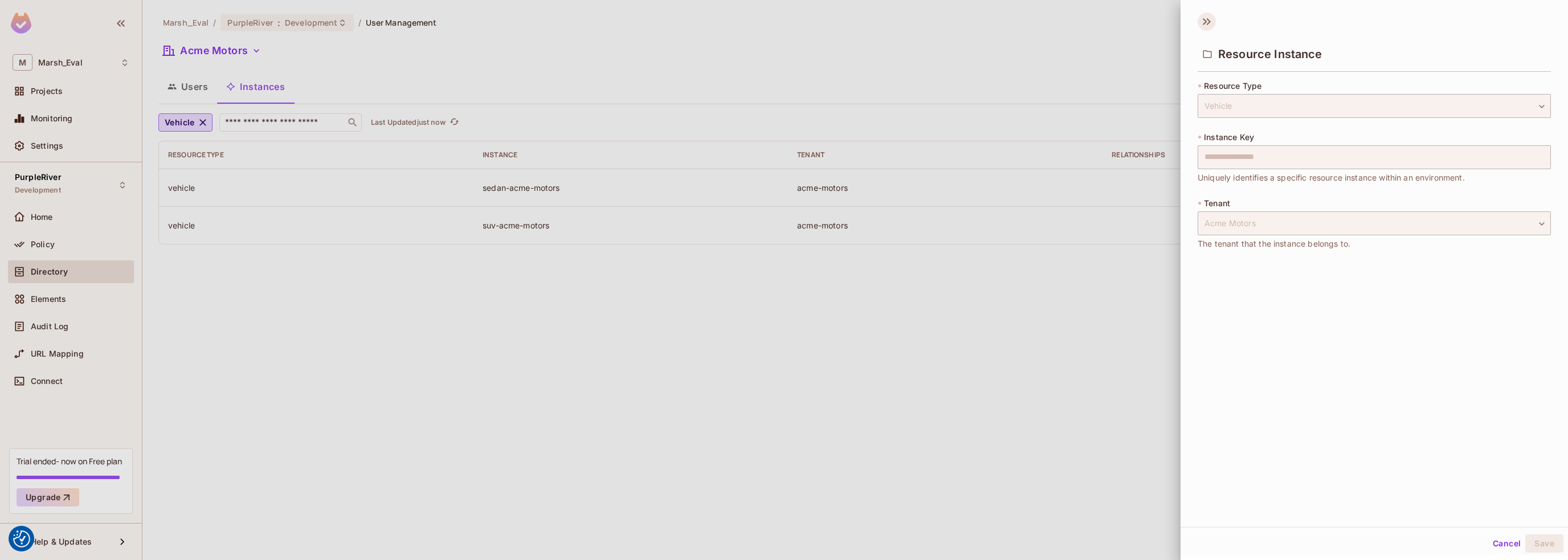
click at [1205, 24] on icon at bounding box center [1207, 21] width 18 height 18
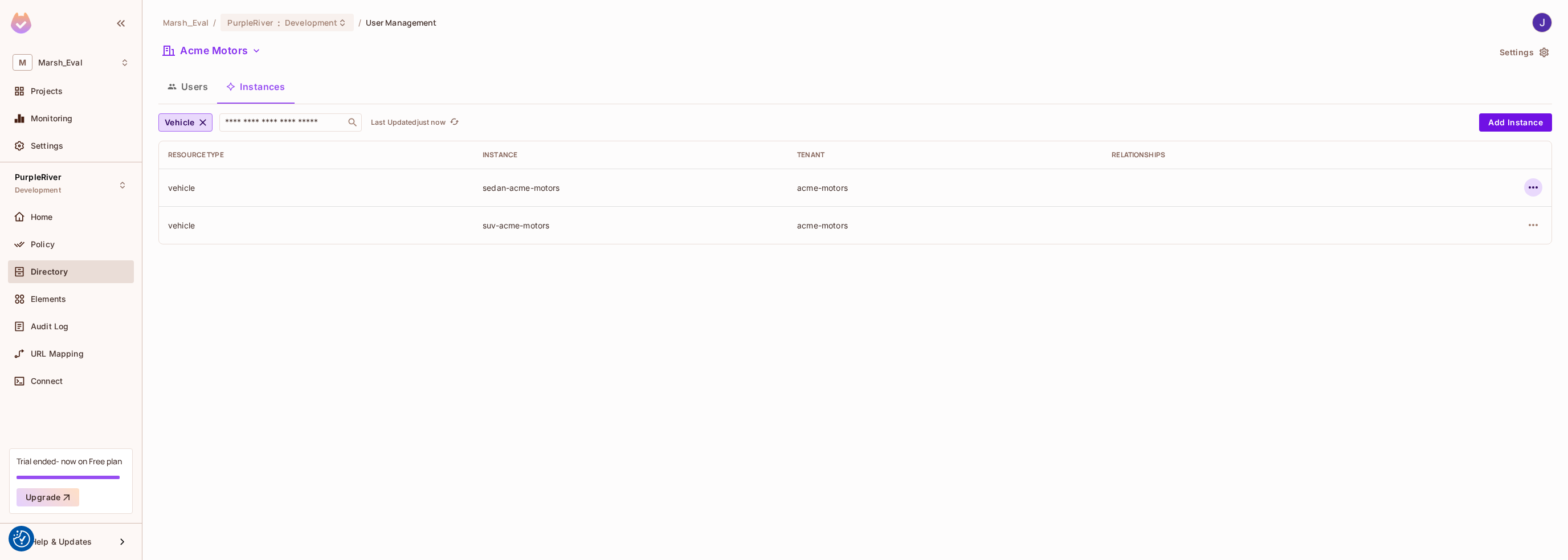
click at [1533, 184] on icon "button" at bounding box center [1533, 187] width 14 height 14
click at [1443, 239] on div "Edit Attributes" at bounding box center [1449, 238] width 56 height 11
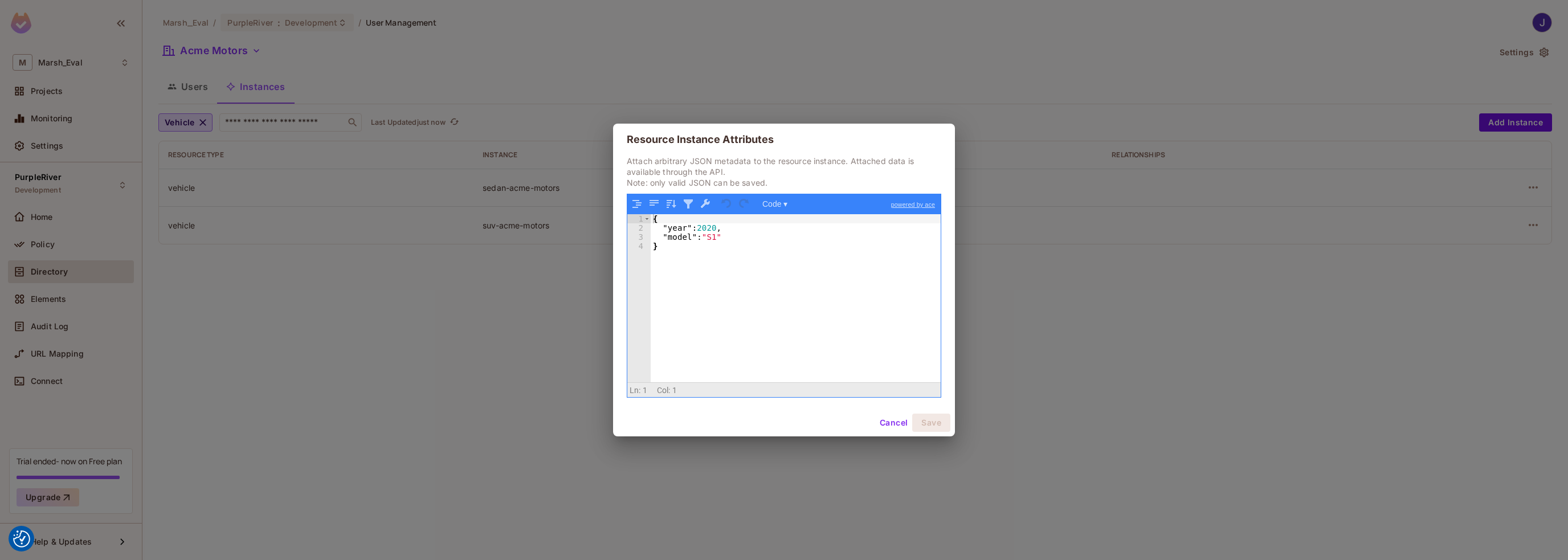
click at [889, 421] on button "Cancel" at bounding box center [894, 422] width 37 height 18
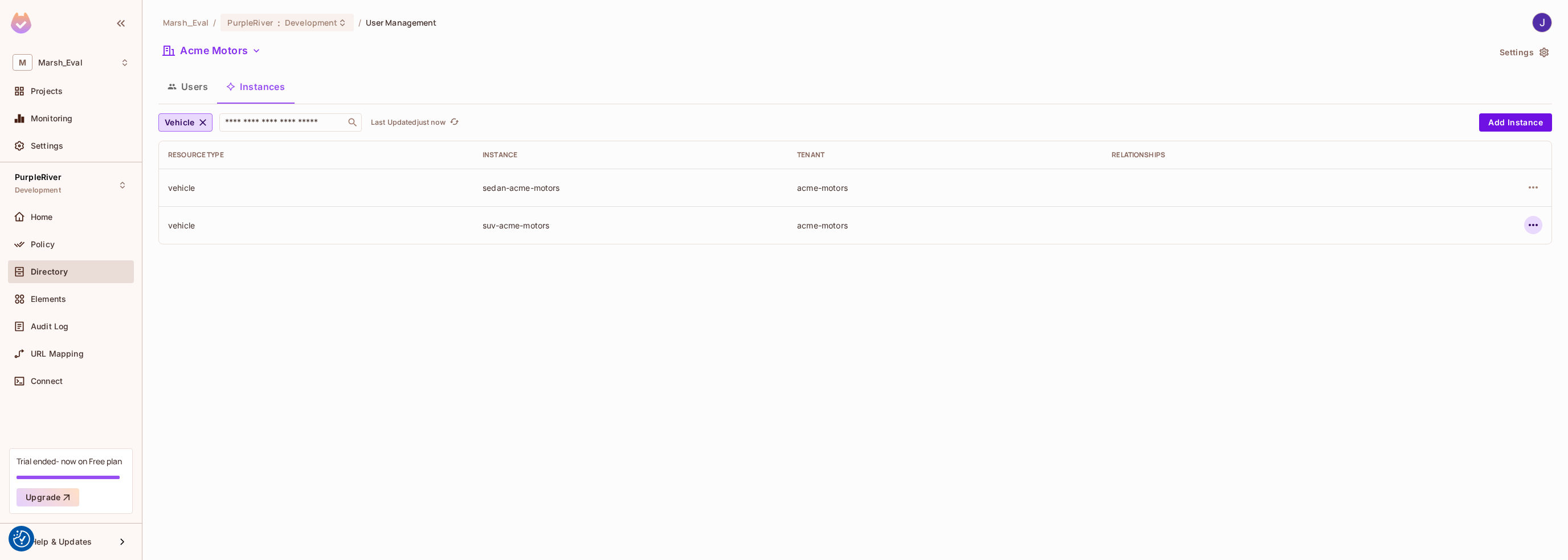
click at [1530, 228] on icon "button" at bounding box center [1533, 225] width 14 height 14
click at [1456, 279] on div "Edit Attributes" at bounding box center [1449, 276] width 56 height 11
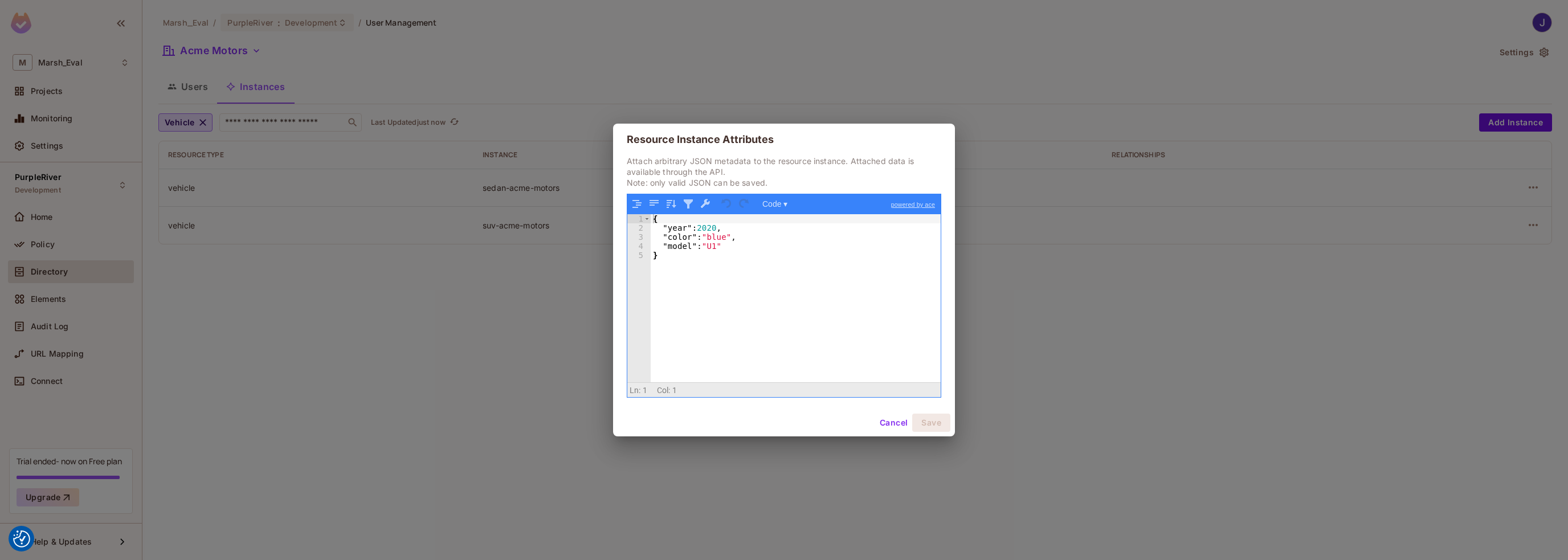
click at [886, 419] on button "Cancel" at bounding box center [894, 422] width 37 height 18
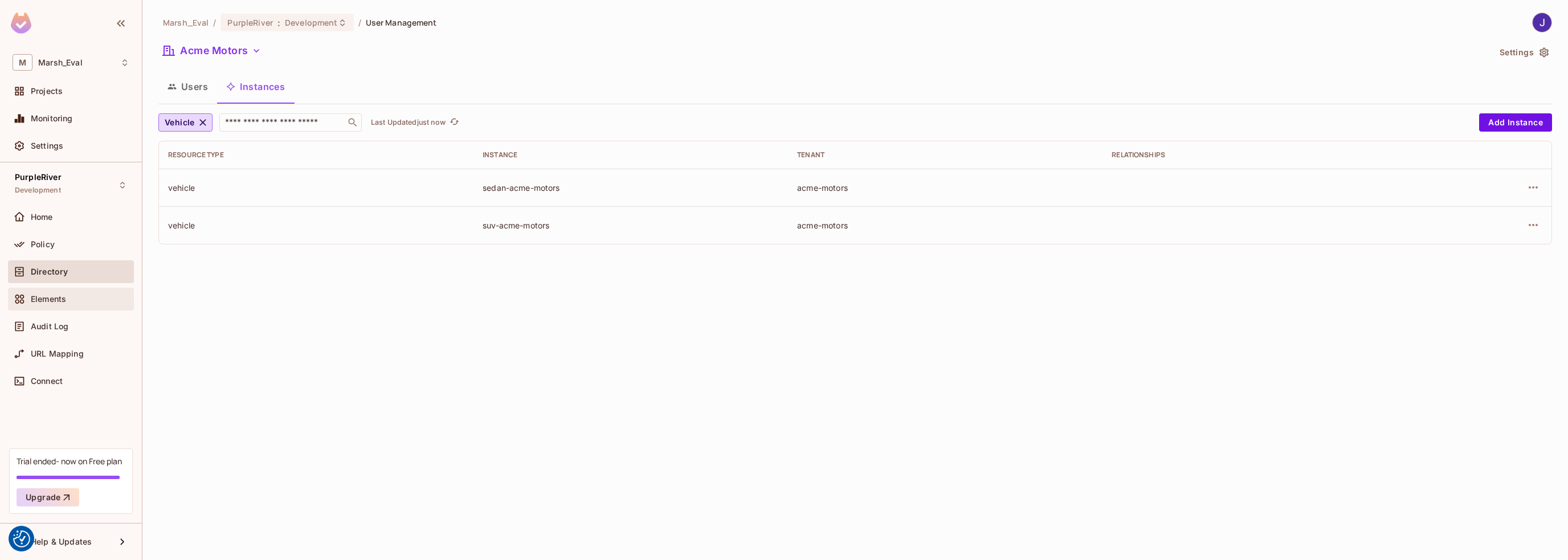
click at [43, 295] on span "Elements" at bounding box center [48, 299] width 35 height 9
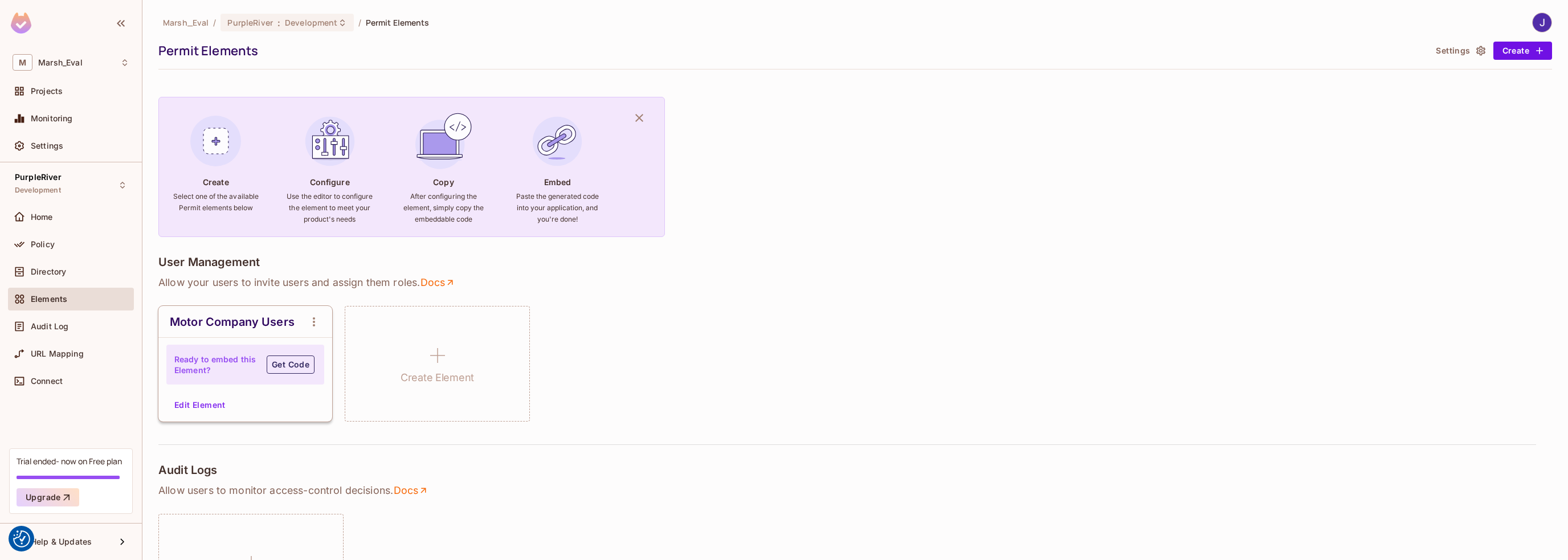
click at [286, 369] on button "Get Code" at bounding box center [291, 364] width 48 height 18
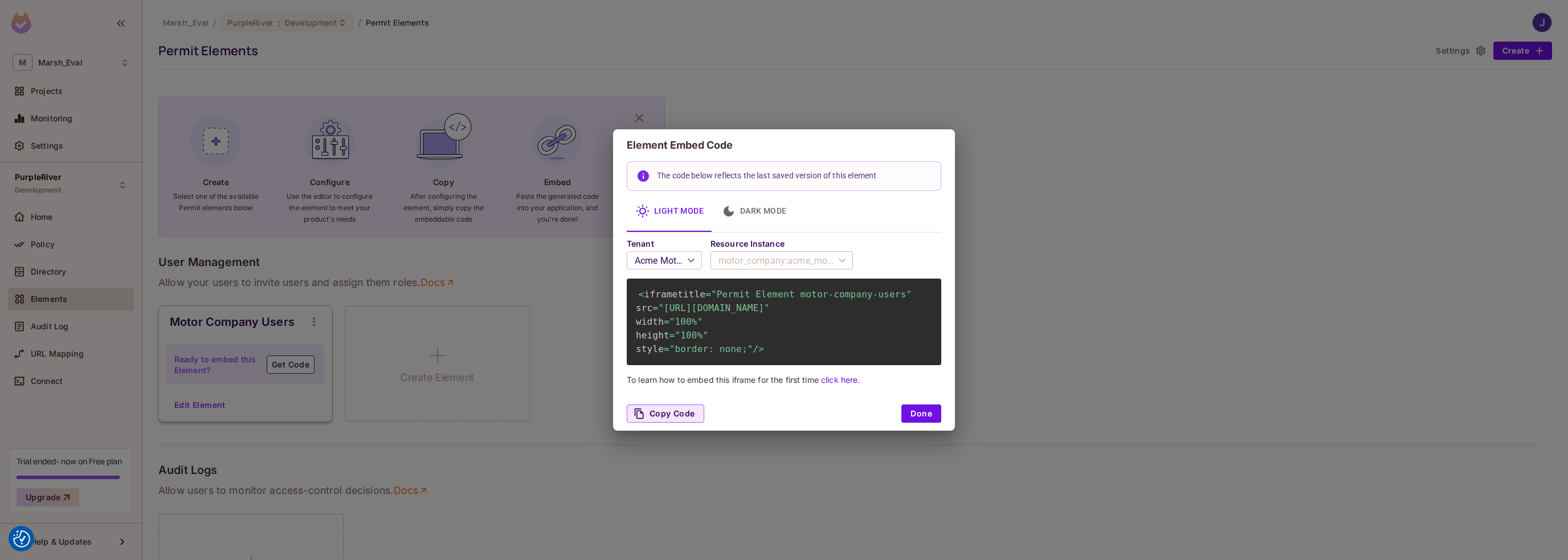
click at [752, 250] on div "motor_company : acme_motors_co" at bounding box center [782, 260] width 142 height 32
click at [753, 245] on div "motor_company : acme_motors_co" at bounding box center [782, 260] width 142 height 32
click at [692, 248] on body "We use cookies to enhance your browsing experience, serve personalized ads or c…" at bounding box center [784, 280] width 1568 height 560
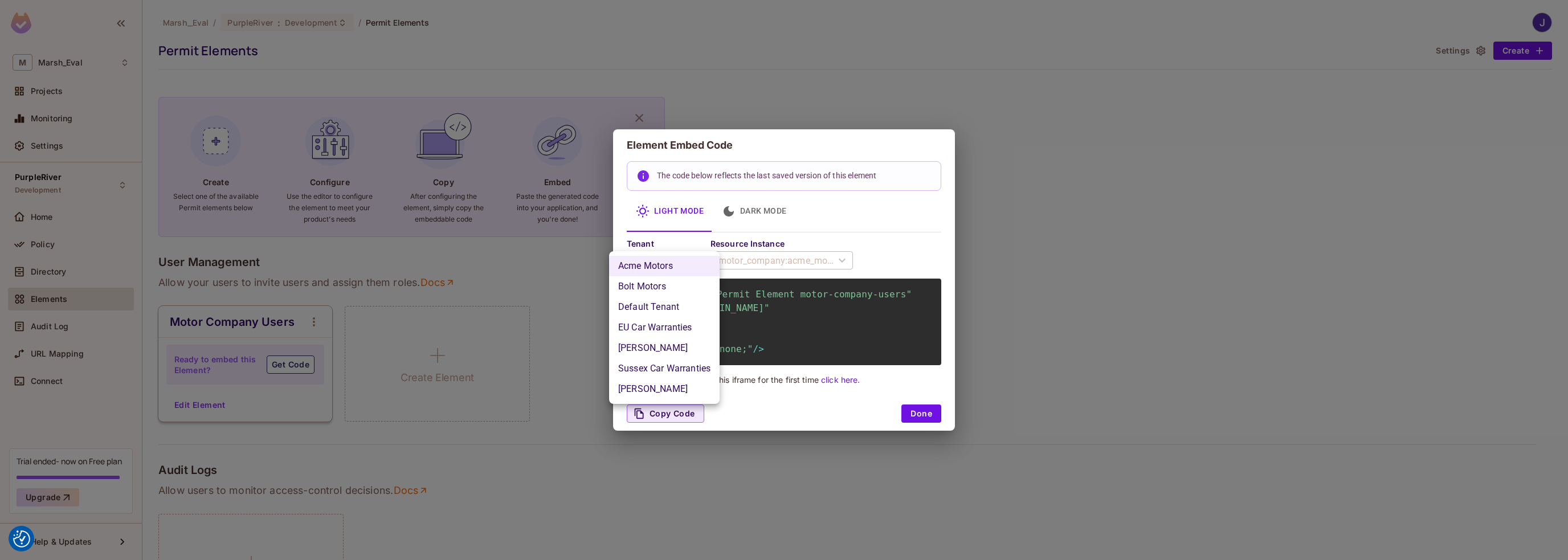
click at [855, 205] on div at bounding box center [784, 280] width 1568 height 560
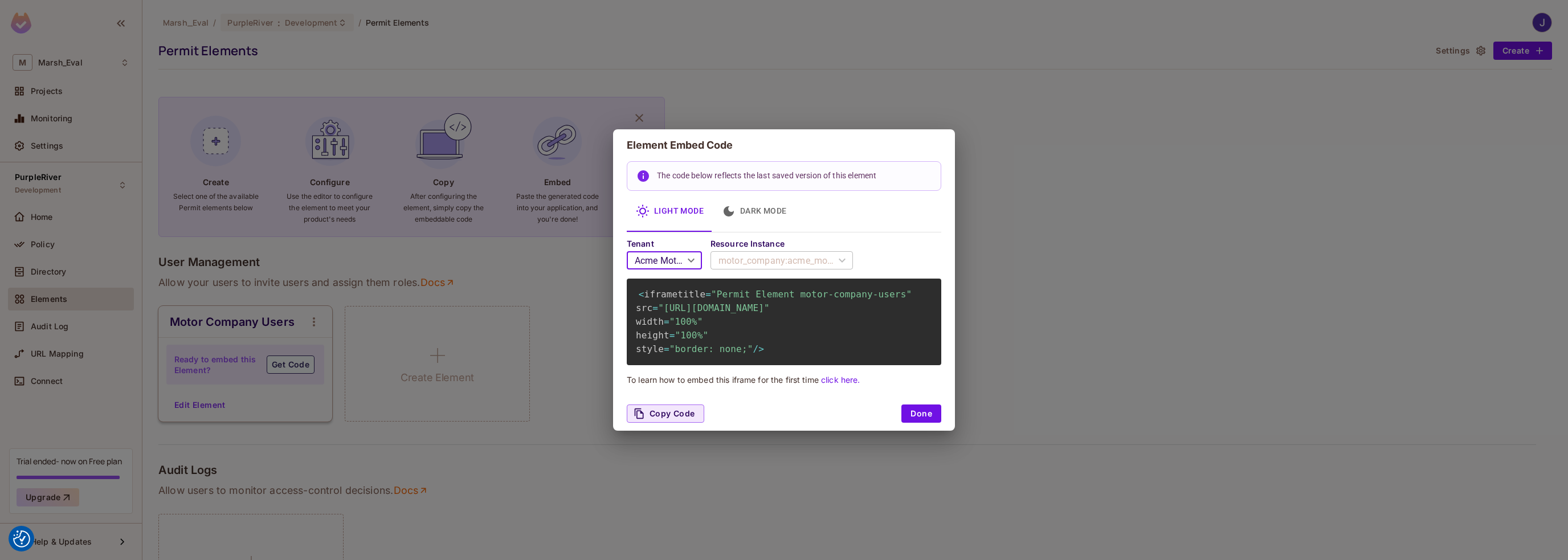
click at [783, 191] on button "Dark Mode" at bounding box center [754, 212] width 83 height 41
click at [664, 194] on button "Light Mode" at bounding box center [670, 212] width 86 height 41
click at [746, 191] on button "Dark Mode" at bounding box center [754, 212] width 83 height 41
click at [928, 423] on button "Done" at bounding box center [921, 413] width 40 height 18
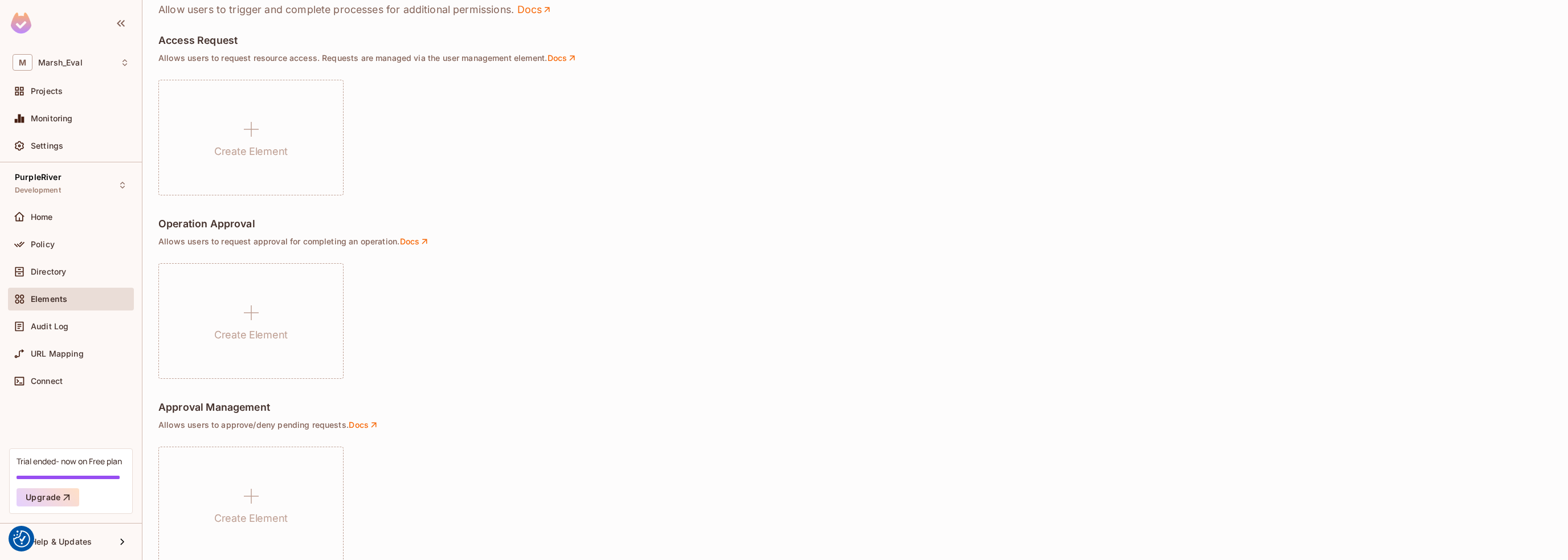
scroll to position [709, 0]
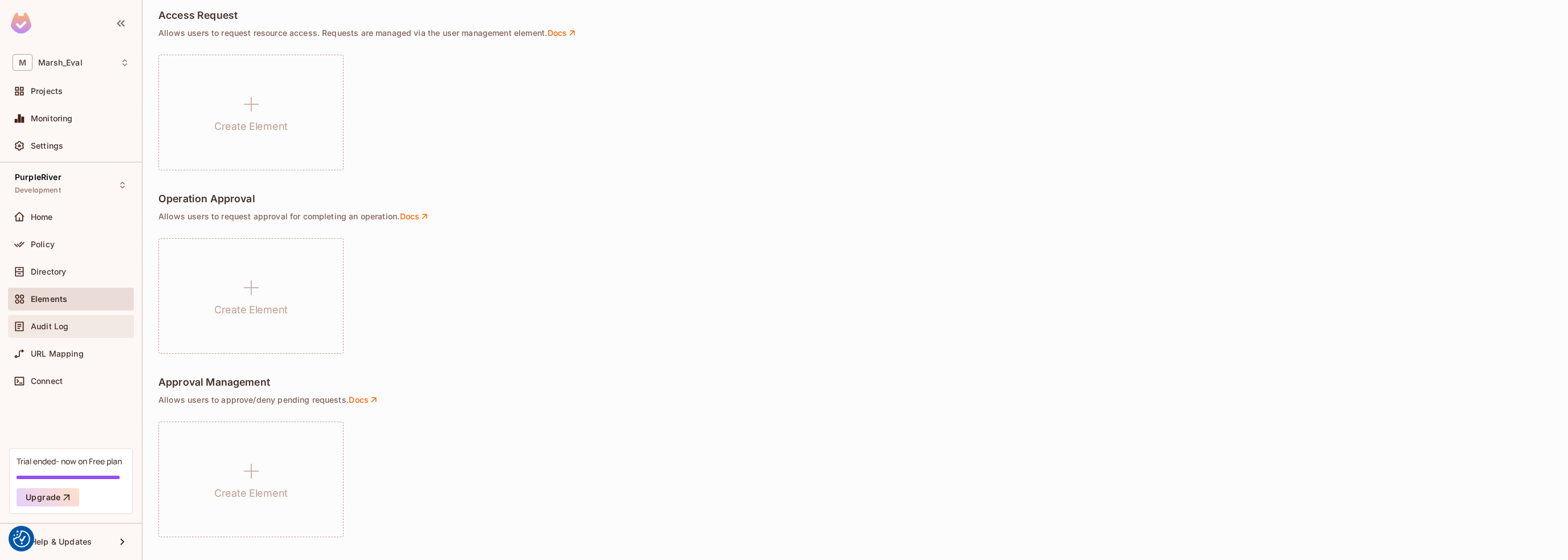
click at [52, 328] on span "Audit Log" at bounding box center [50, 327] width 38 height 9
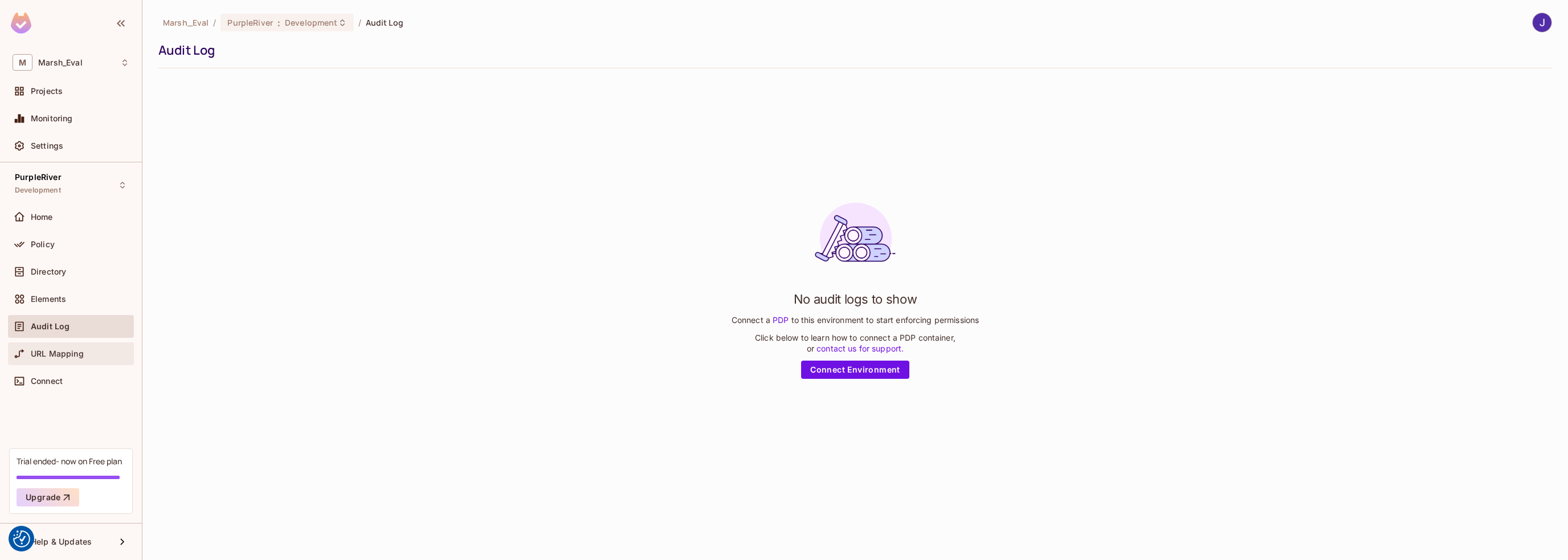
click at [57, 354] on span "URL Mapping" at bounding box center [57, 354] width 53 height 9
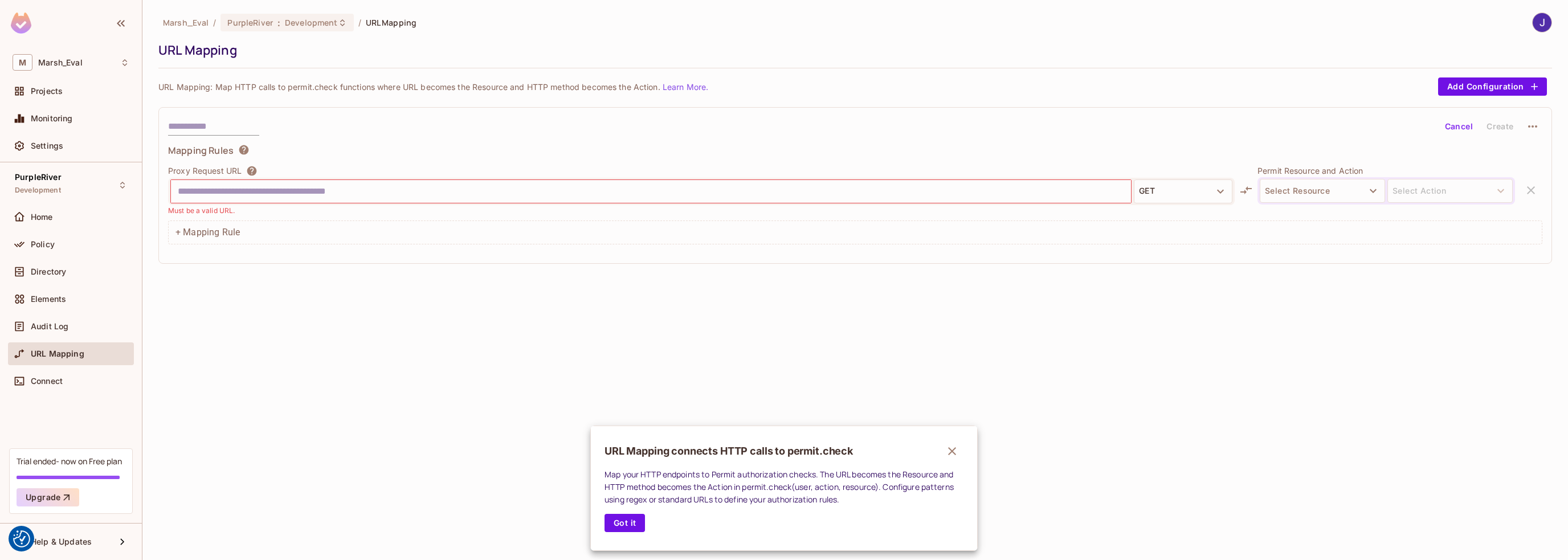
click at [48, 379] on div at bounding box center [784, 280] width 1568 height 560
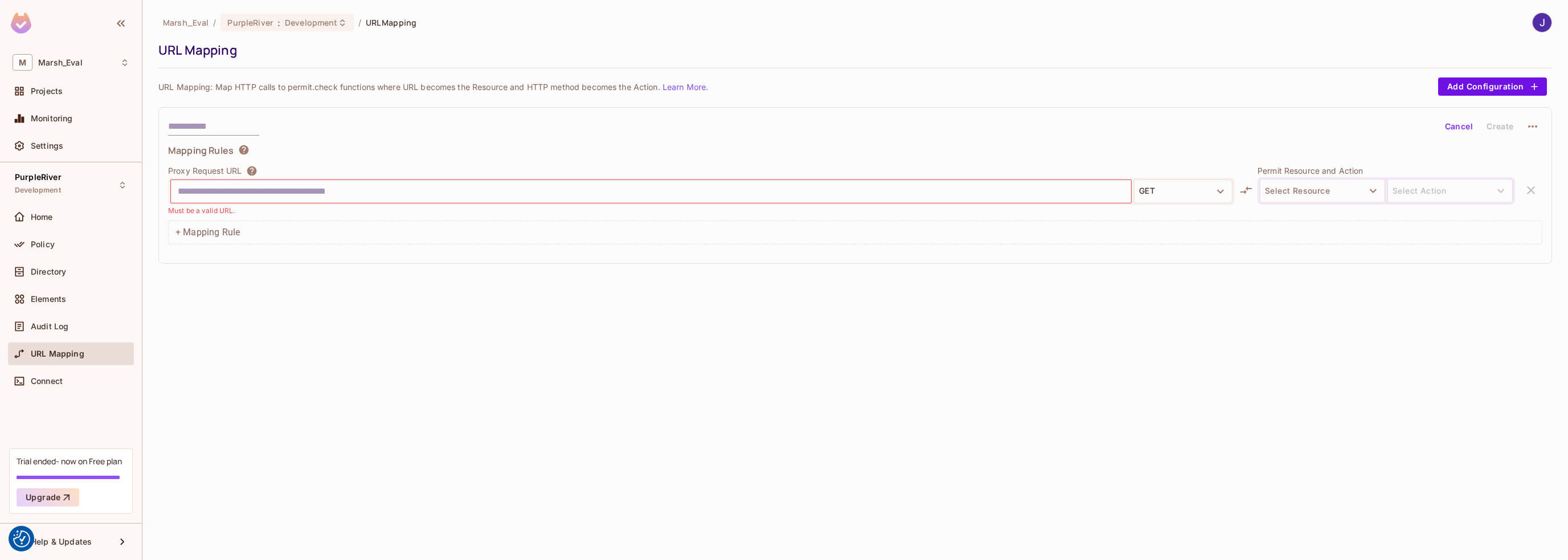
click at [48, 379] on span "Connect" at bounding box center [47, 381] width 32 height 9
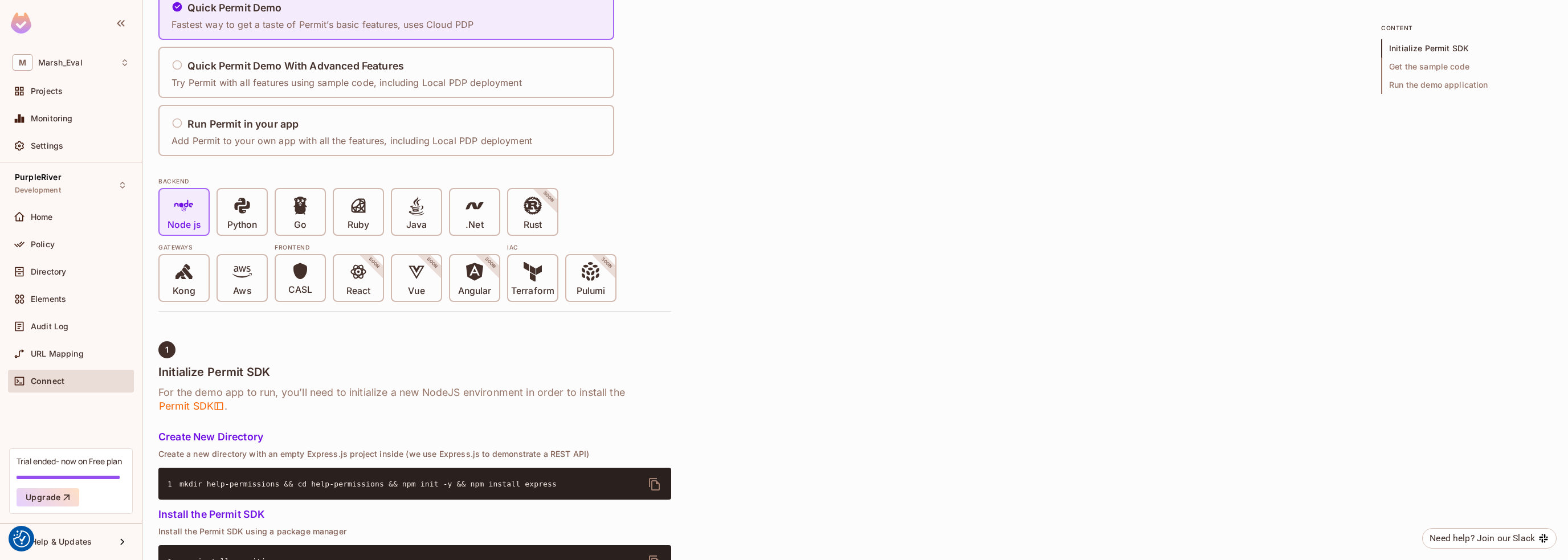
scroll to position [171, 0]
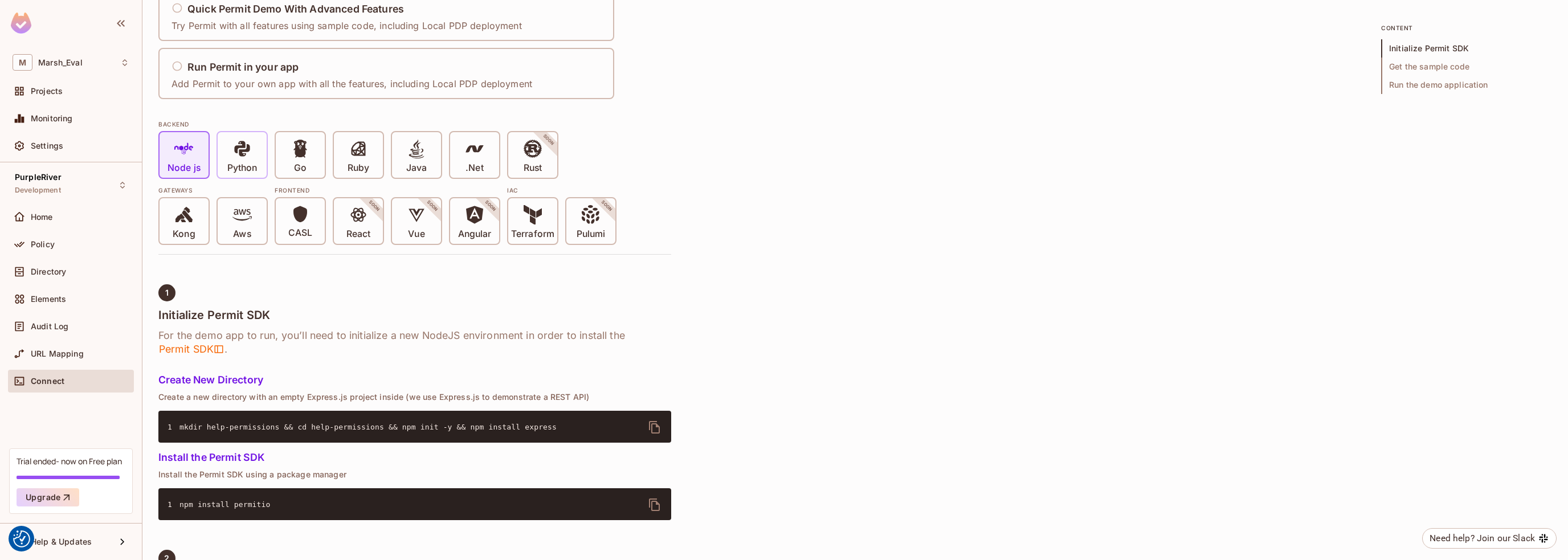
click at [250, 153] on icon at bounding box center [242, 148] width 19 height 19
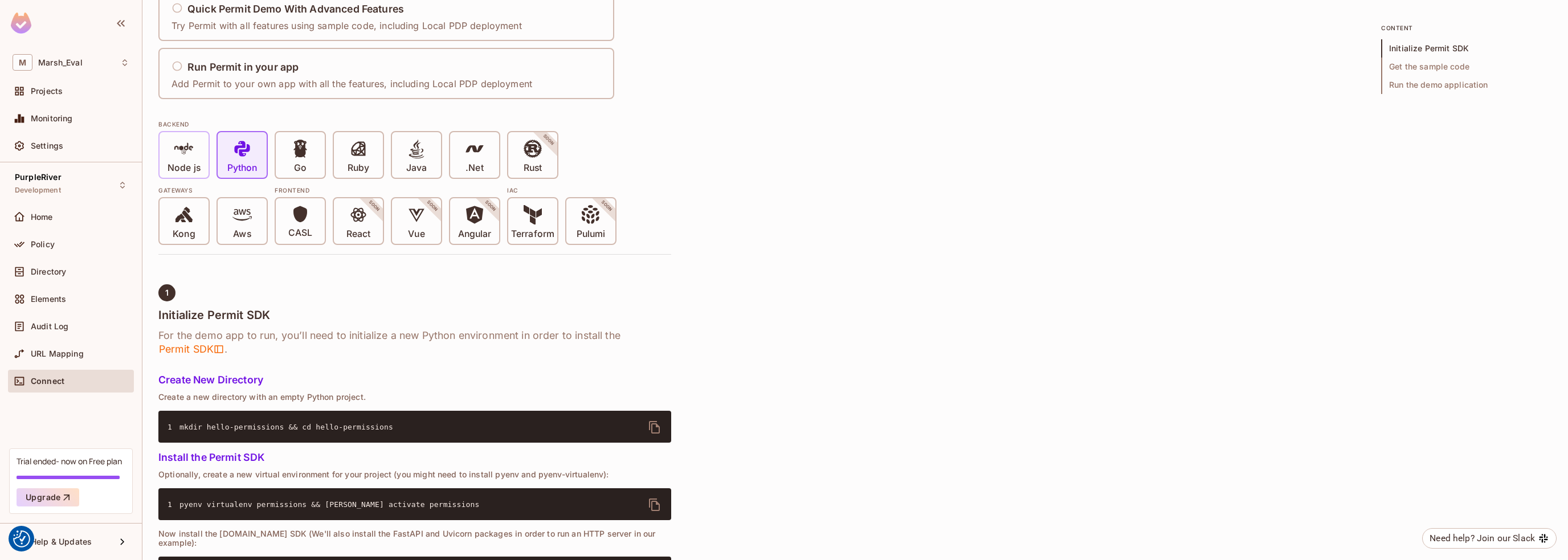
click at [193, 161] on span at bounding box center [184, 151] width 19 height 24
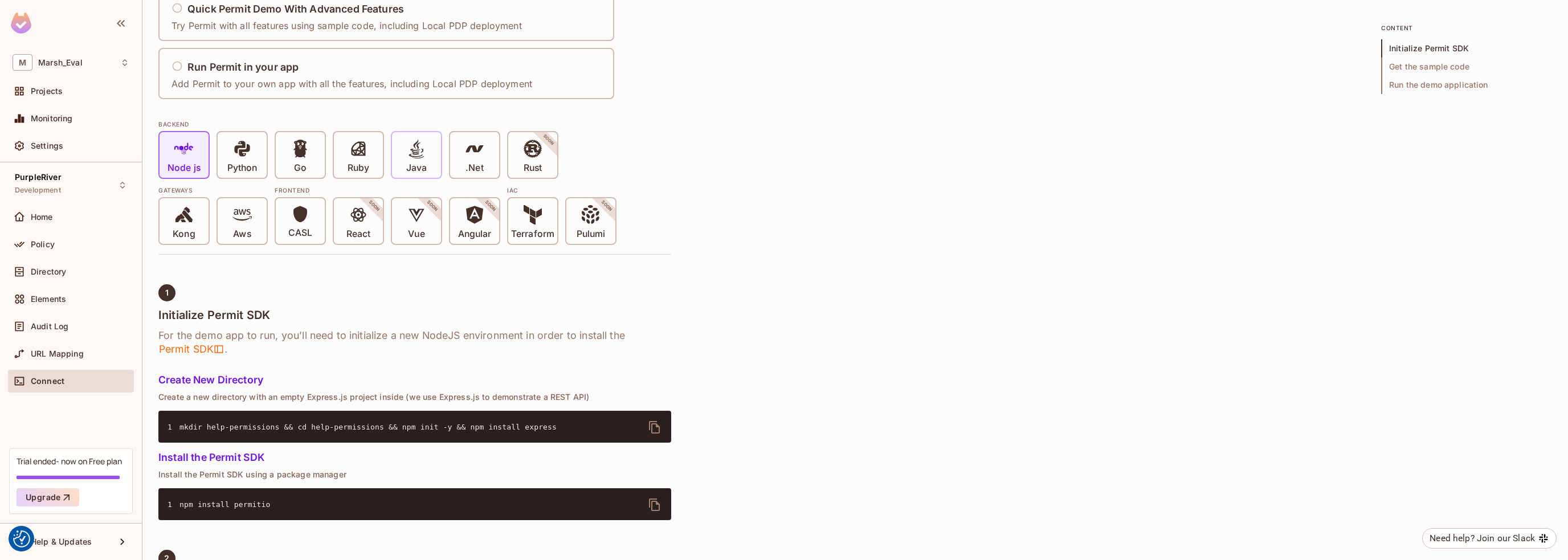
click at [413, 150] on icon at bounding box center [417, 148] width 16 height 19
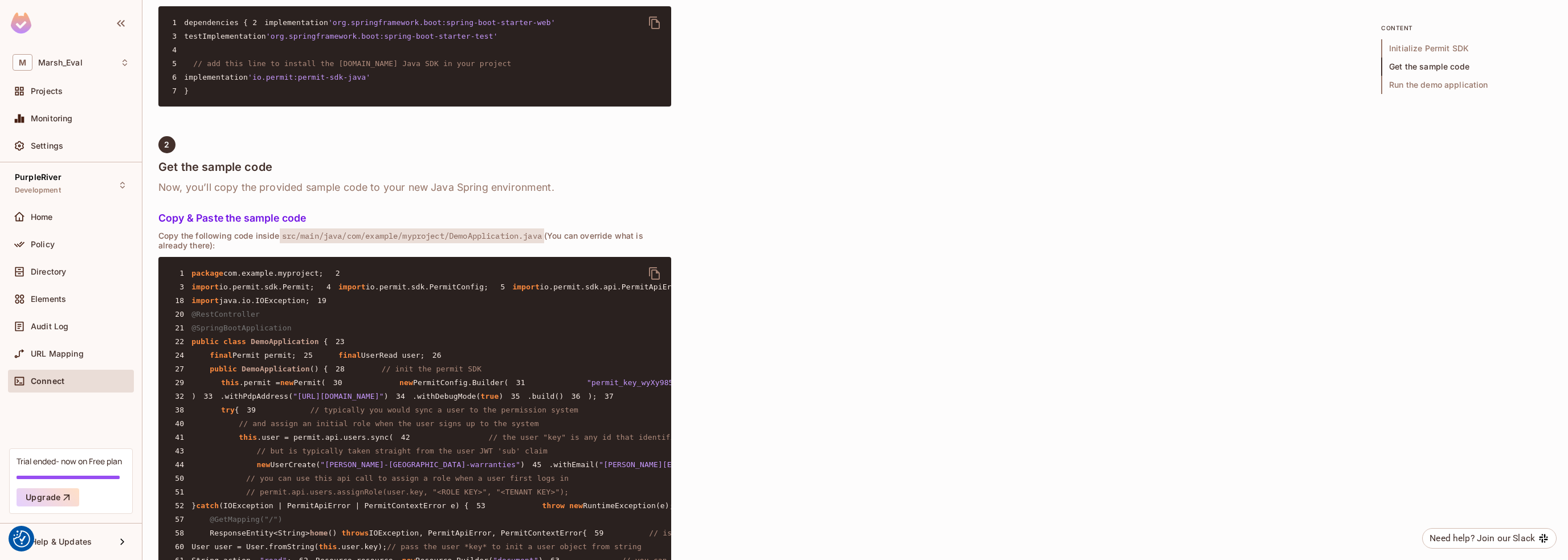
scroll to position [855, 0]
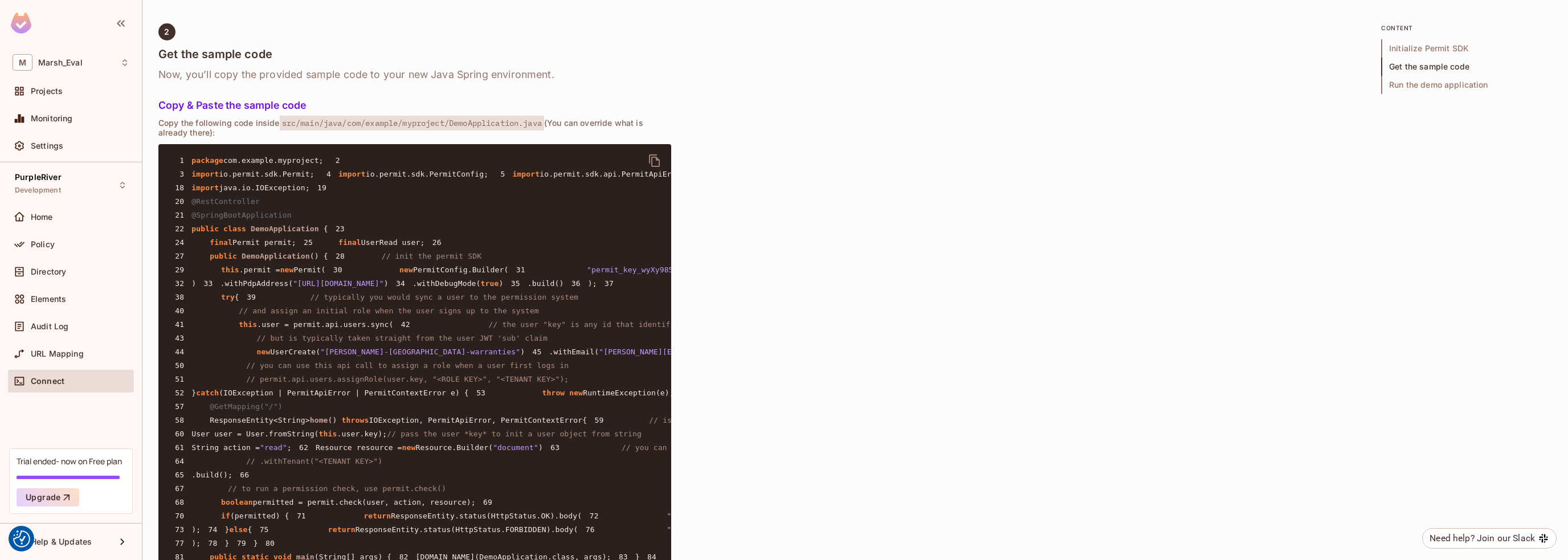
click at [650, 168] on icon "delete" at bounding box center [655, 161] width 14 height 14
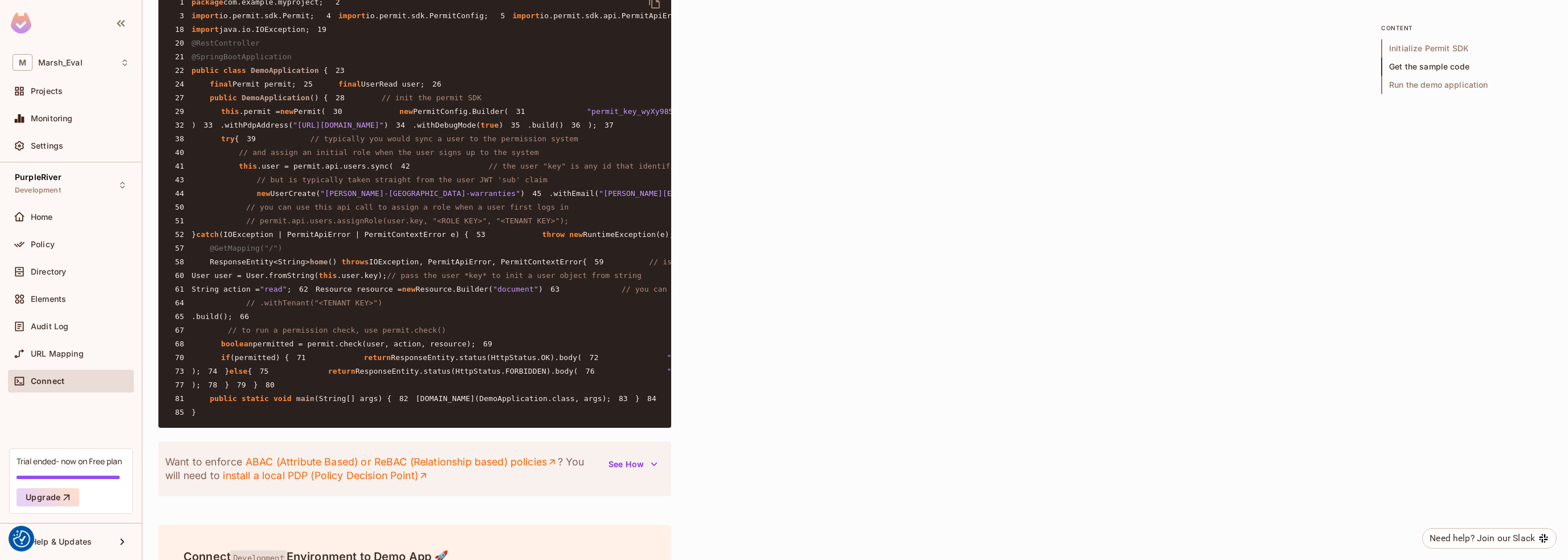
scroll to position [1197, 0]
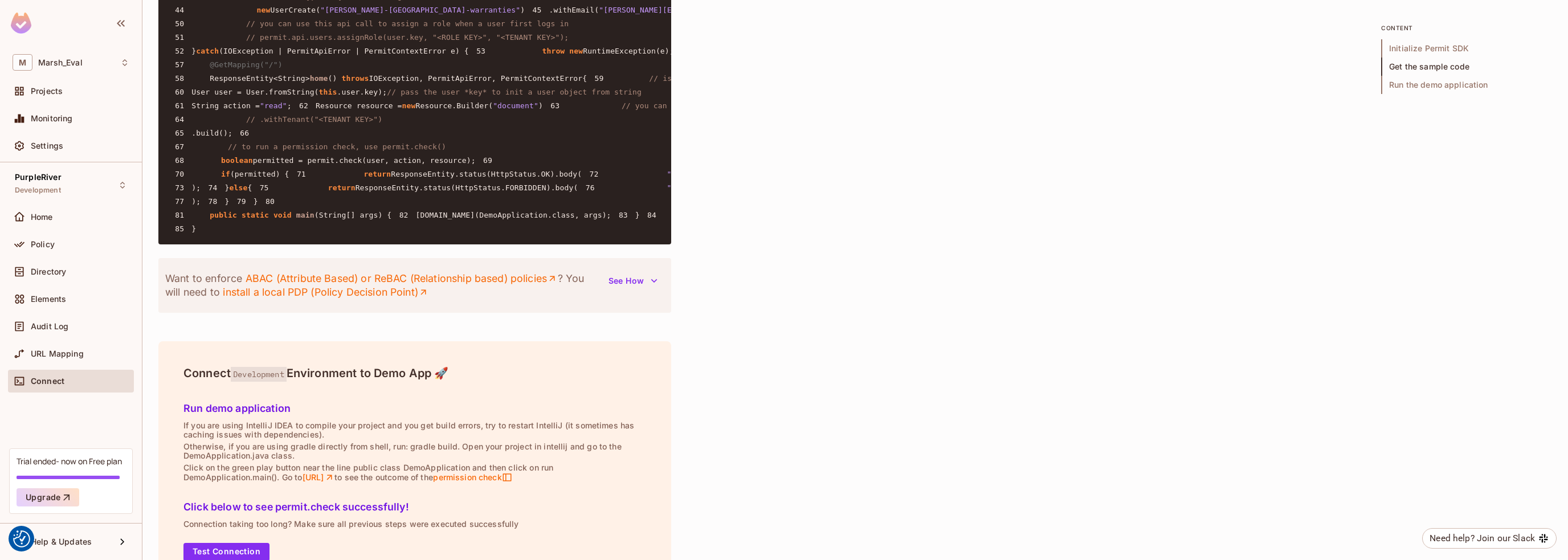
drag, startPoint x: 227, startPoint y: 214, endPoint x: 356, endPoint y: 311, distance: 161.4
click at [356, 245] on pre "1 package com.example.myproject; 2 3 import io.permit.sdk.Permit; 4 import io.p…" at bounding box center [415, 23] width 513 height 442
copy code "this .permit = new Permit( 30 new PermitConfig.Builder( 31 "permit_key_wyXy985p…"
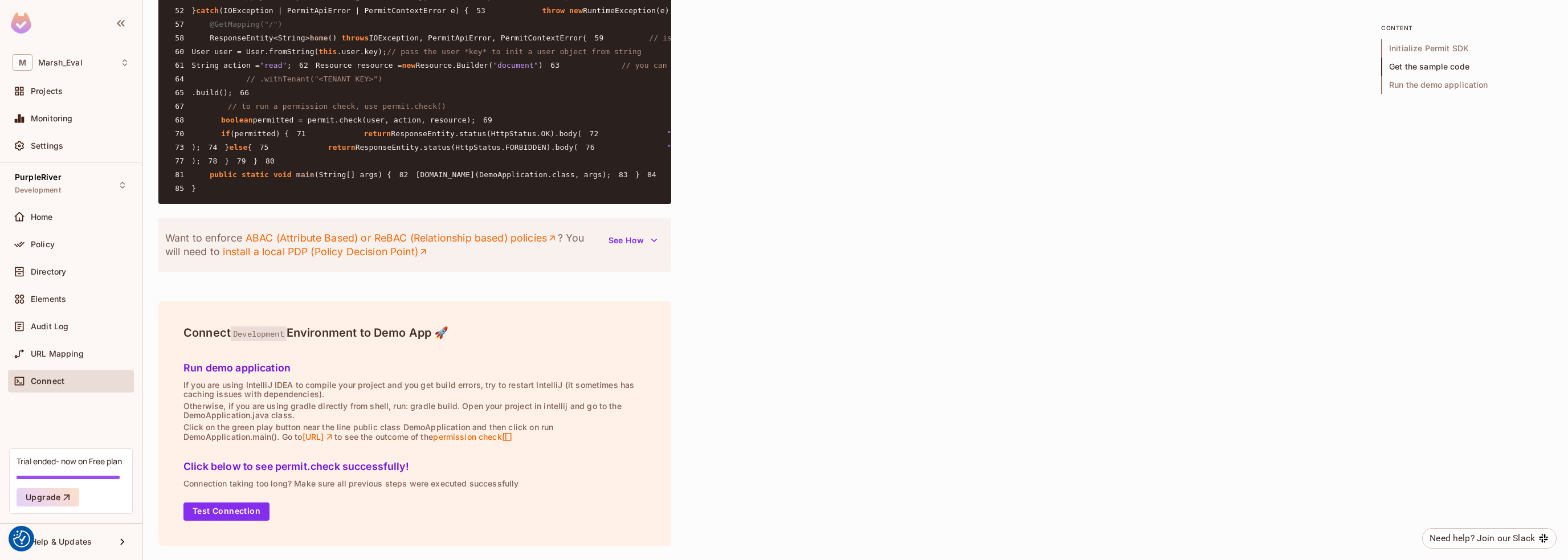
scroll to position [1653, 0]
drag, startPoint x: 221, startPoint y: 274, endPoint x: 485, endPoint y: 293, distance: 264.7
copy code "// to run a permission check, use permit.check() 68 boolean permitted = permit.…"
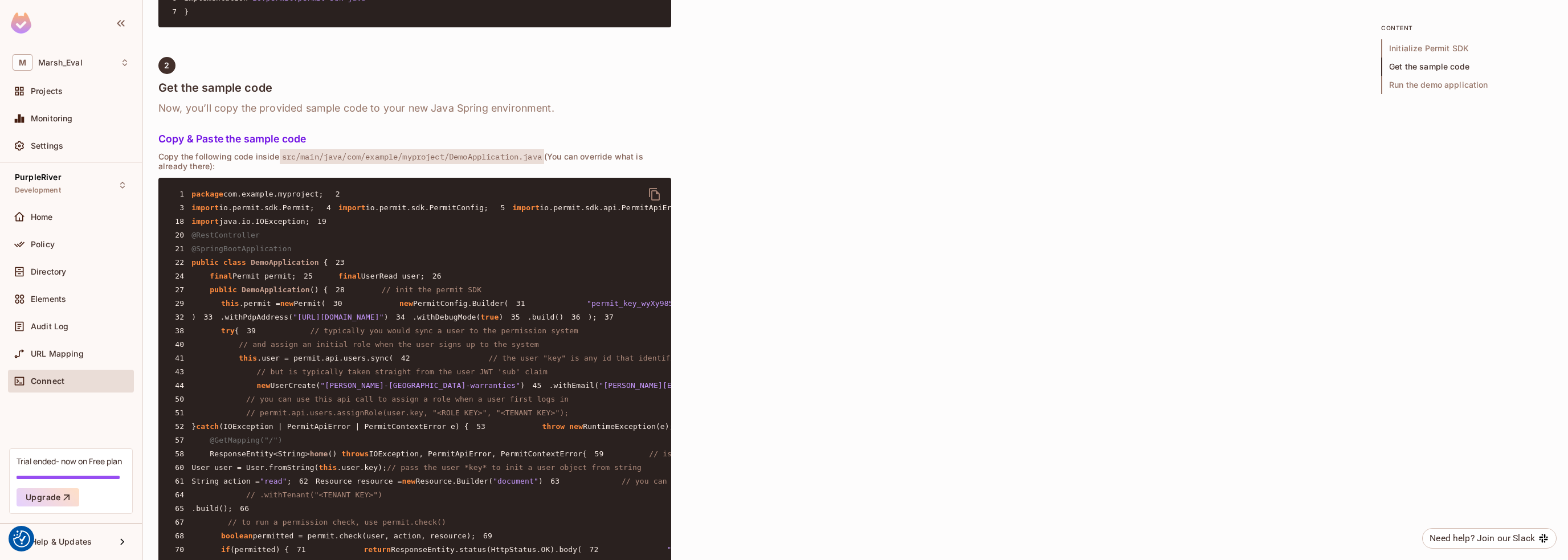
scroll to position [627, 0]
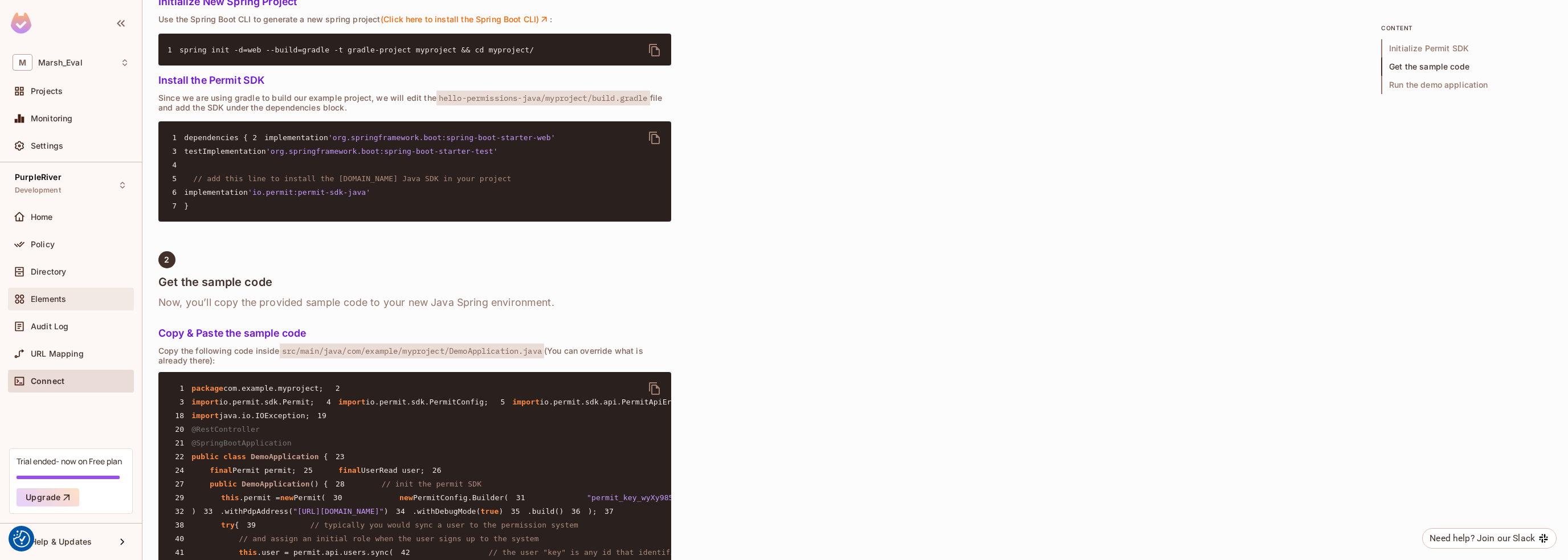
click at [48, 301] on span "Elements" at bounding box center [48, 299] width 35 height 9
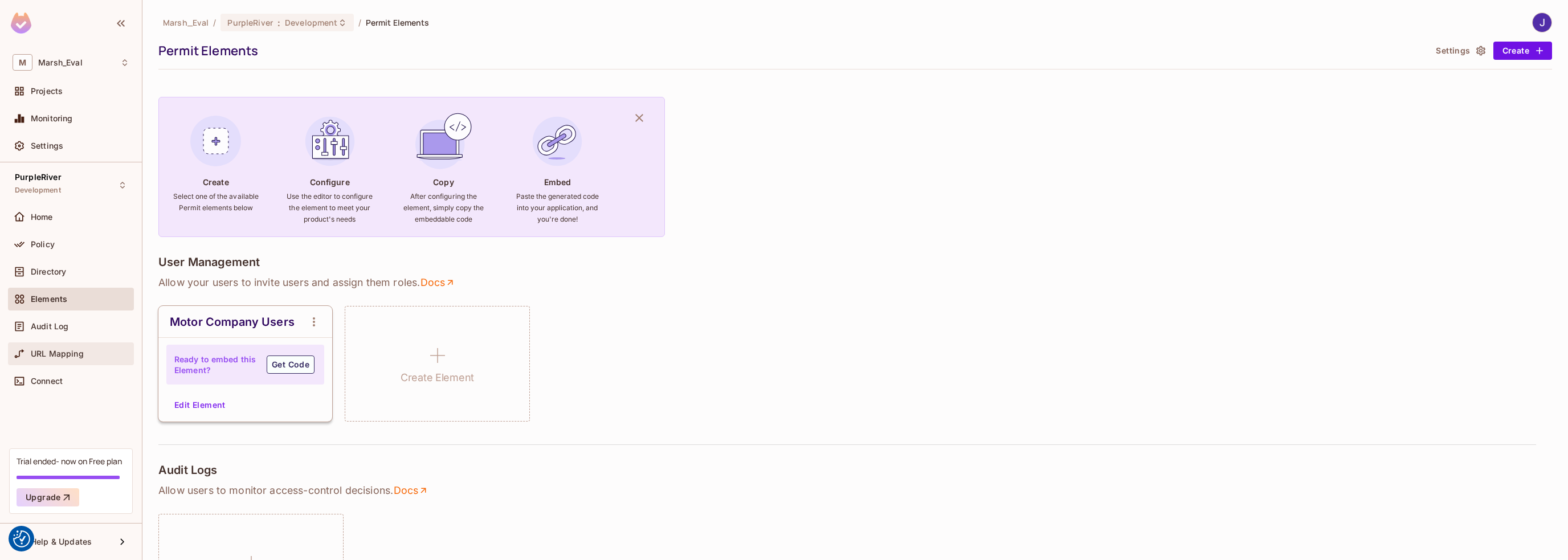
click at [39, 358] on div "URL Mapping" at bounding box center [71, 354] width 117 height 14
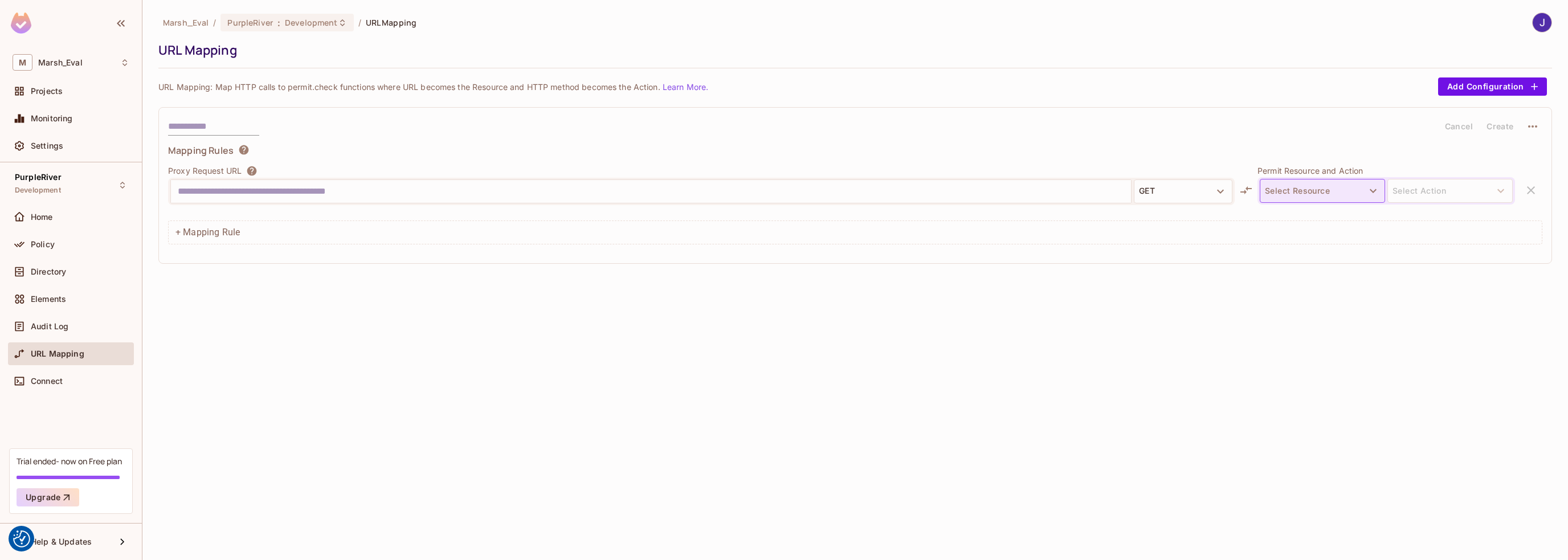
click at [1312, 193] on button "Select Resource" at bounding box center [1323, 191] width 125 height 24
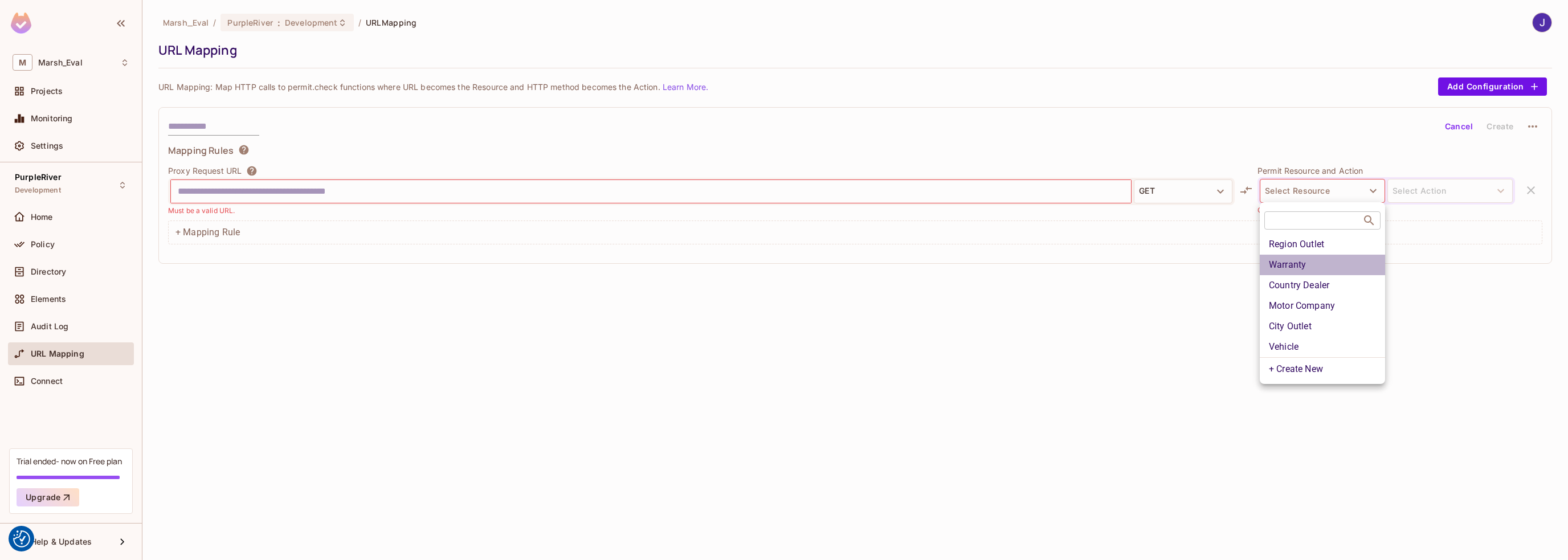
click at [1286, 269] on li "Warranty" at bounding box center [1323, 264] width 125 height 20
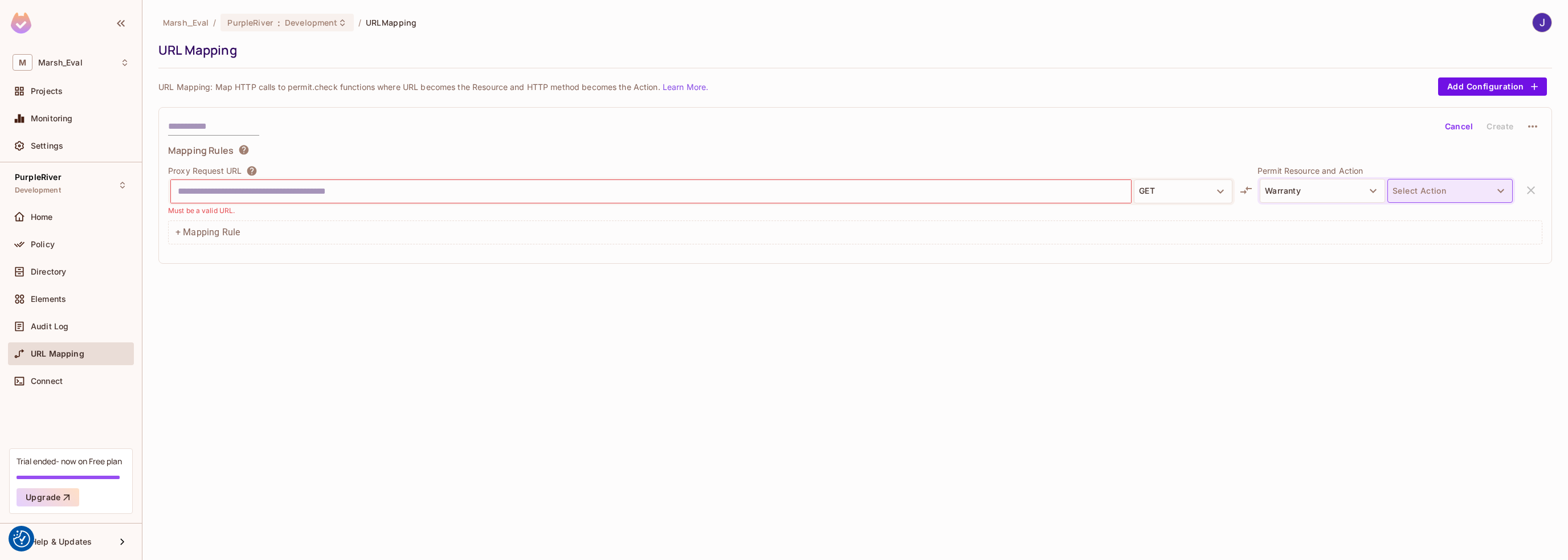
click at [1454, 193] on button "Select Action" at bounding box center [1450, 191] width 125 height 24
click at [1431, 222] on li "approve" at bounding box center [1450, 217] width 125 height 20
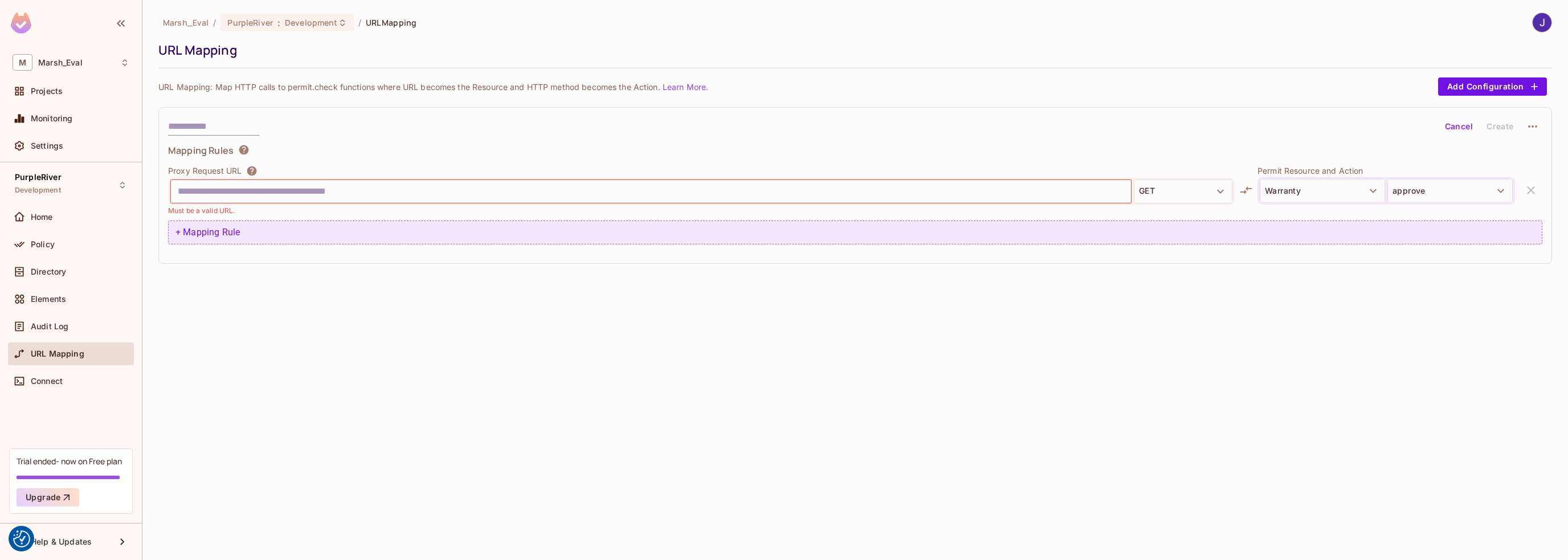
click at [177, 233] on div "+ Mapping Rule" at bounding box center [855, 232] width 1374 height 24
